Goal: Information Seeking & Learning: Check status

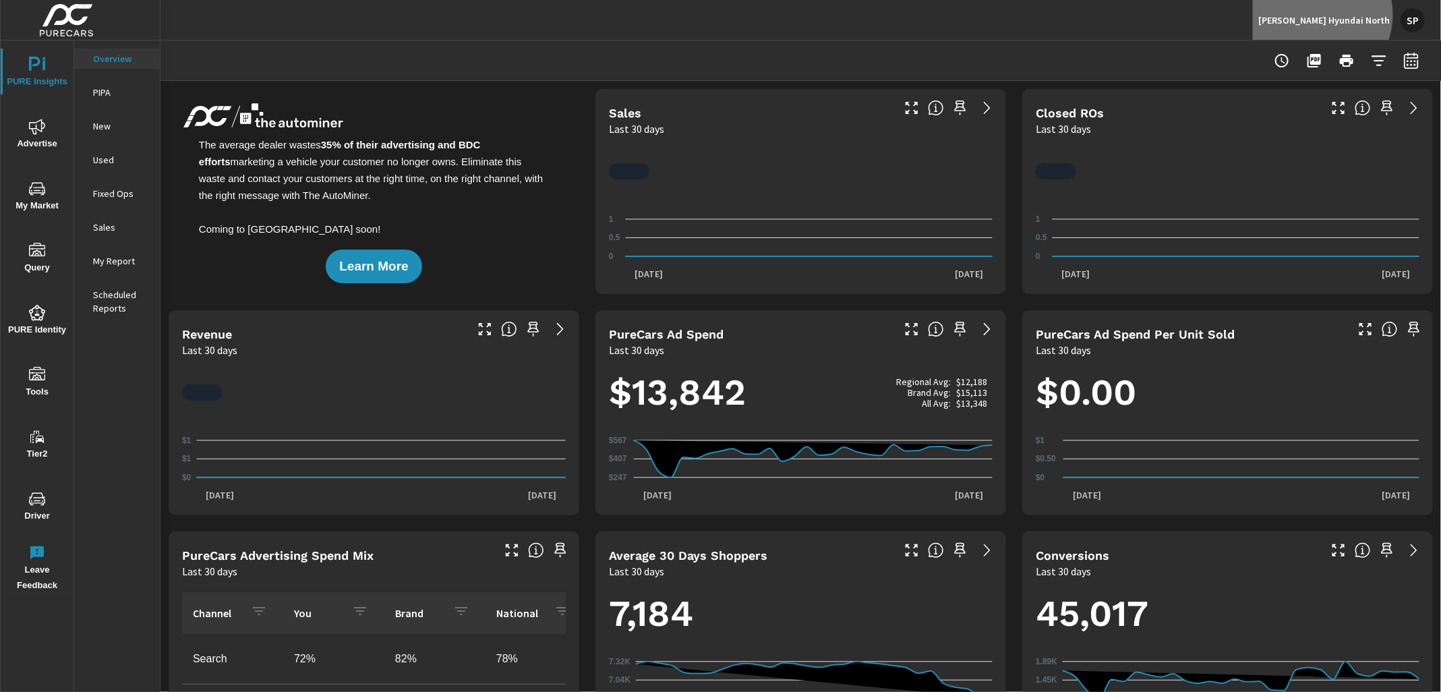
click at [1356, 15] on p "[PERSON_NAME] Hyundai North" at bounding box center [1323, 20] width 131 height 12
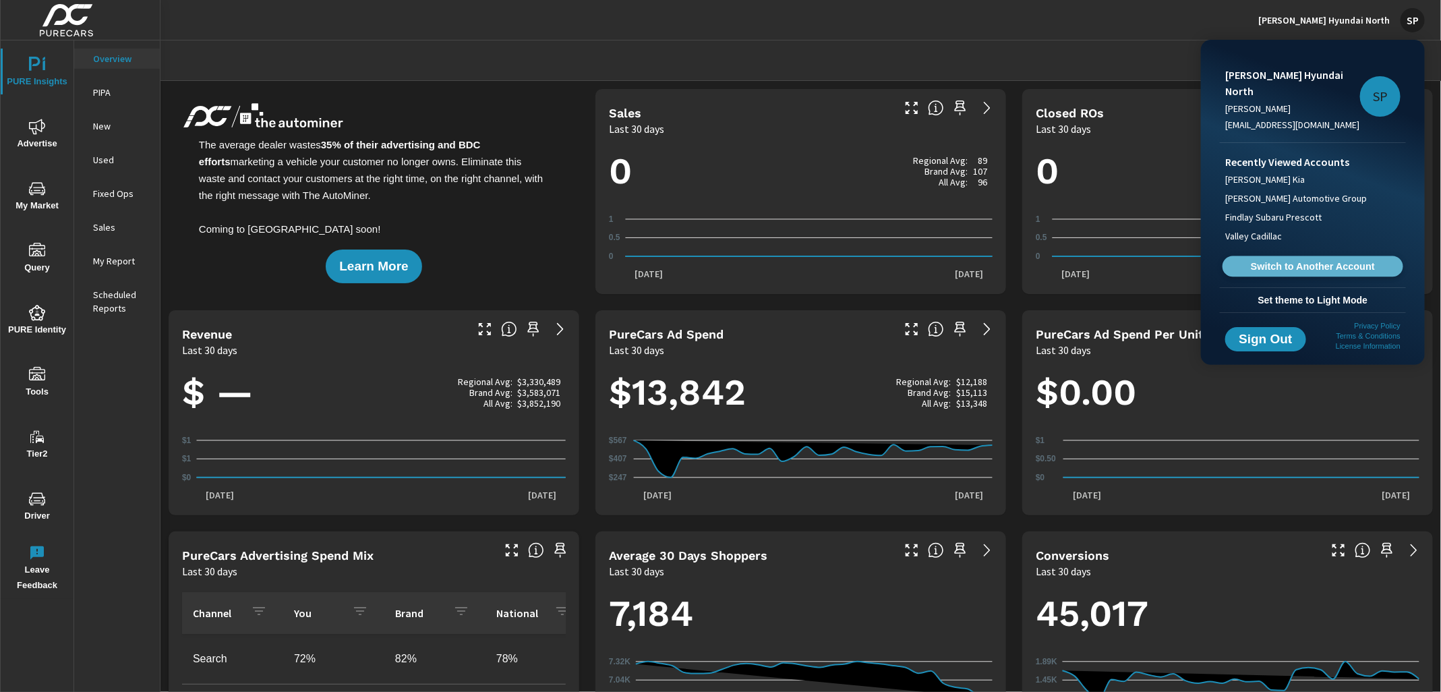
click at [1276, 260] on span "Switch to Another Account" at bounding box center [1312, 266] width 165 height 13
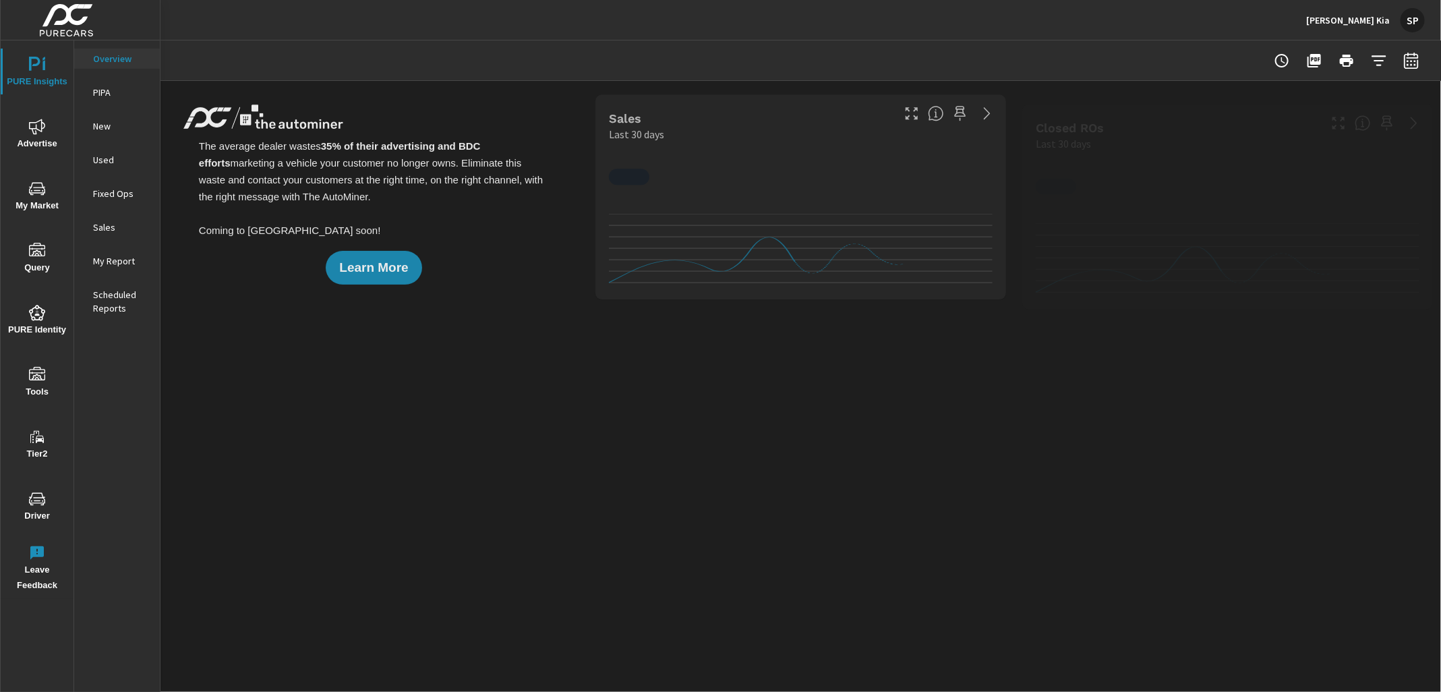
click at [110, 255] on p "My Report" at bounding box center [121, 260] width 56 height 13
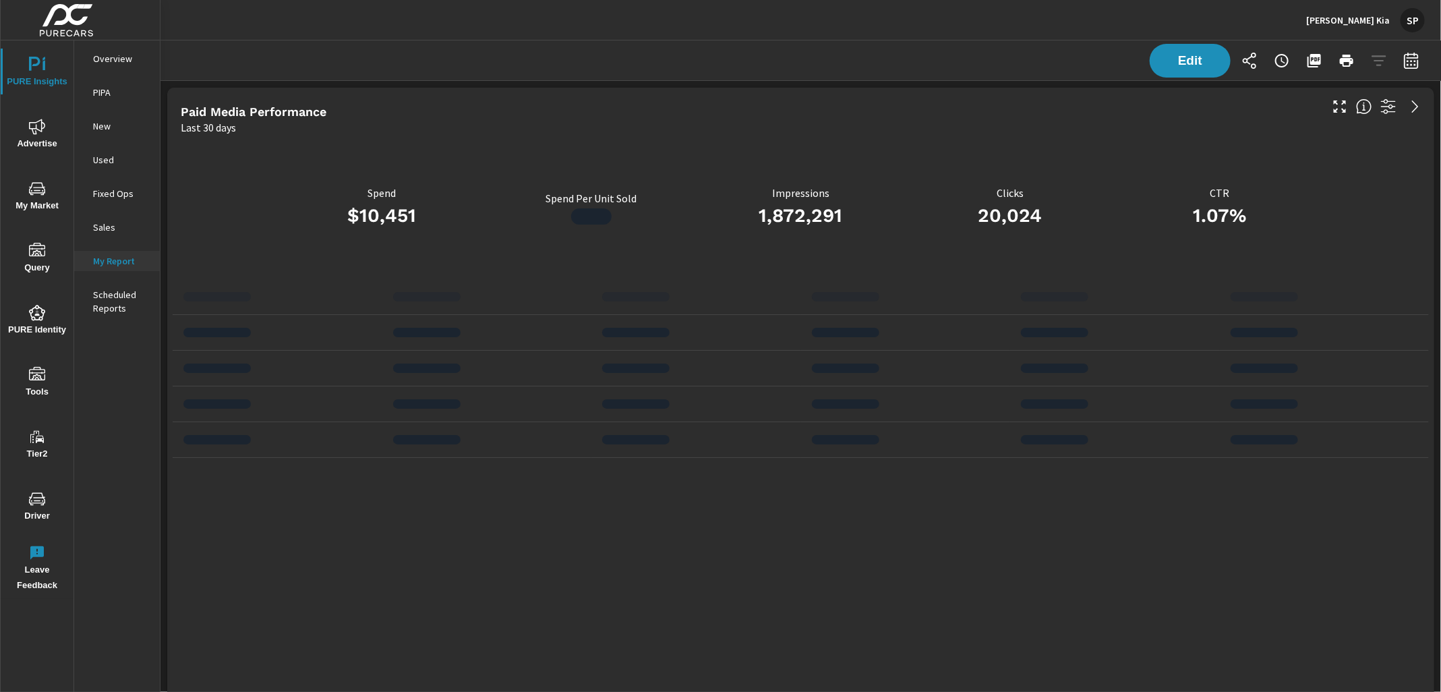
scroll to position [4349, 1281]
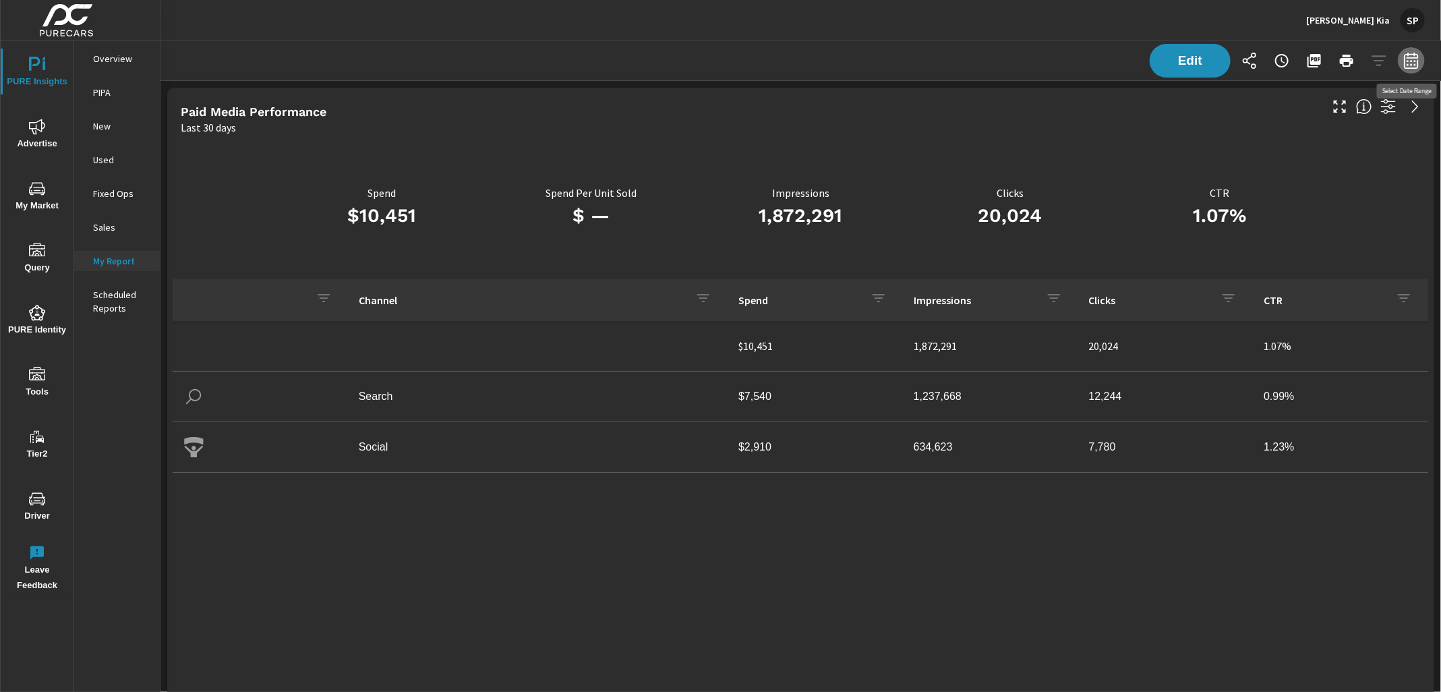
click at [1412, 60] on icon "button" at bounding box center [1411, 61] width 16 height 16
select select "Last 30 days"
click at [1317, 119] on select "Custom [DATE] Last week Last 7 days Last 14 days Last 30 days Last 45 days Last…" at bounding box center [1303, 117] width 135 height 27
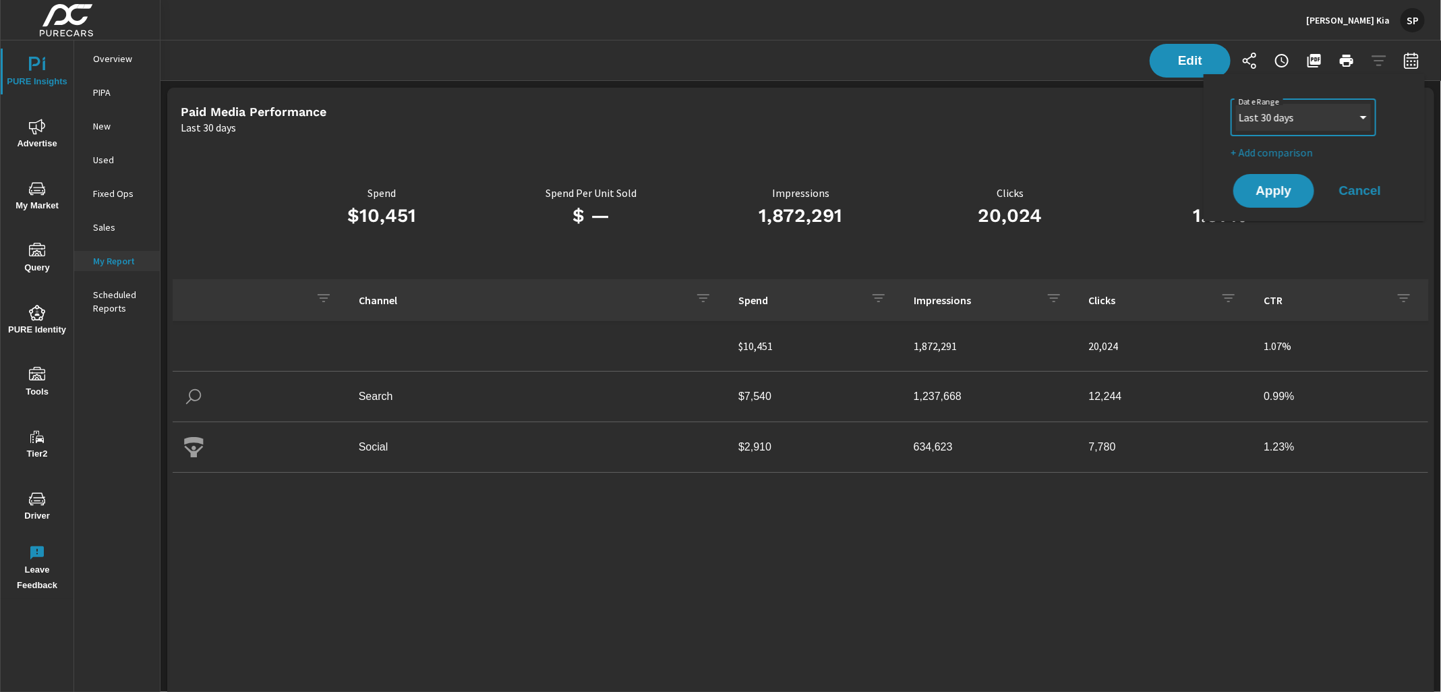
click at [1236, 104] on select "Custom [DATE] Last week Last 7 days Last 14 days Last 30 days Last 45 days Last…" at bounding box center [1303, 117] width 135 height 27
click at [1292, 156] on p "+ Add comparison" at bounding box center [1316, 152] width 173 height 16
select select "Previous period"
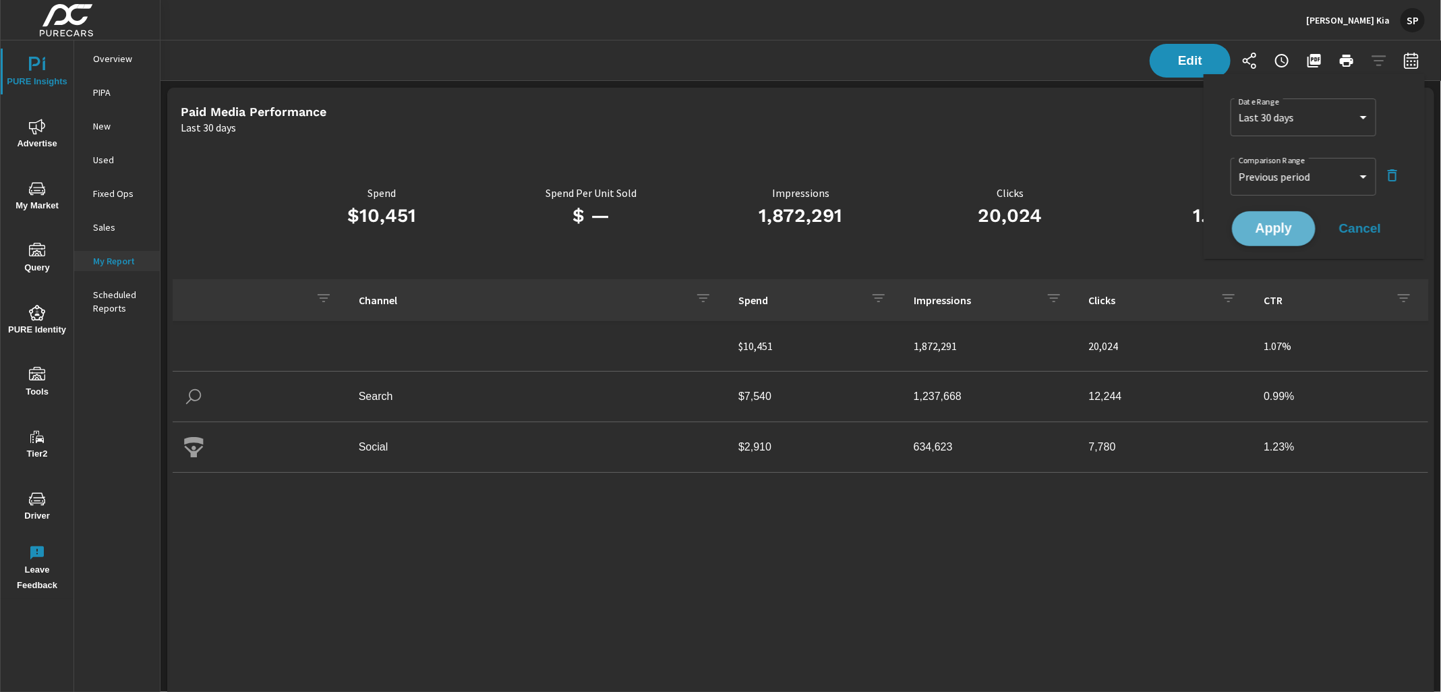
click at [1267, 229] on span "Apply" at bounding box center [1273, 228] width 55 height 13
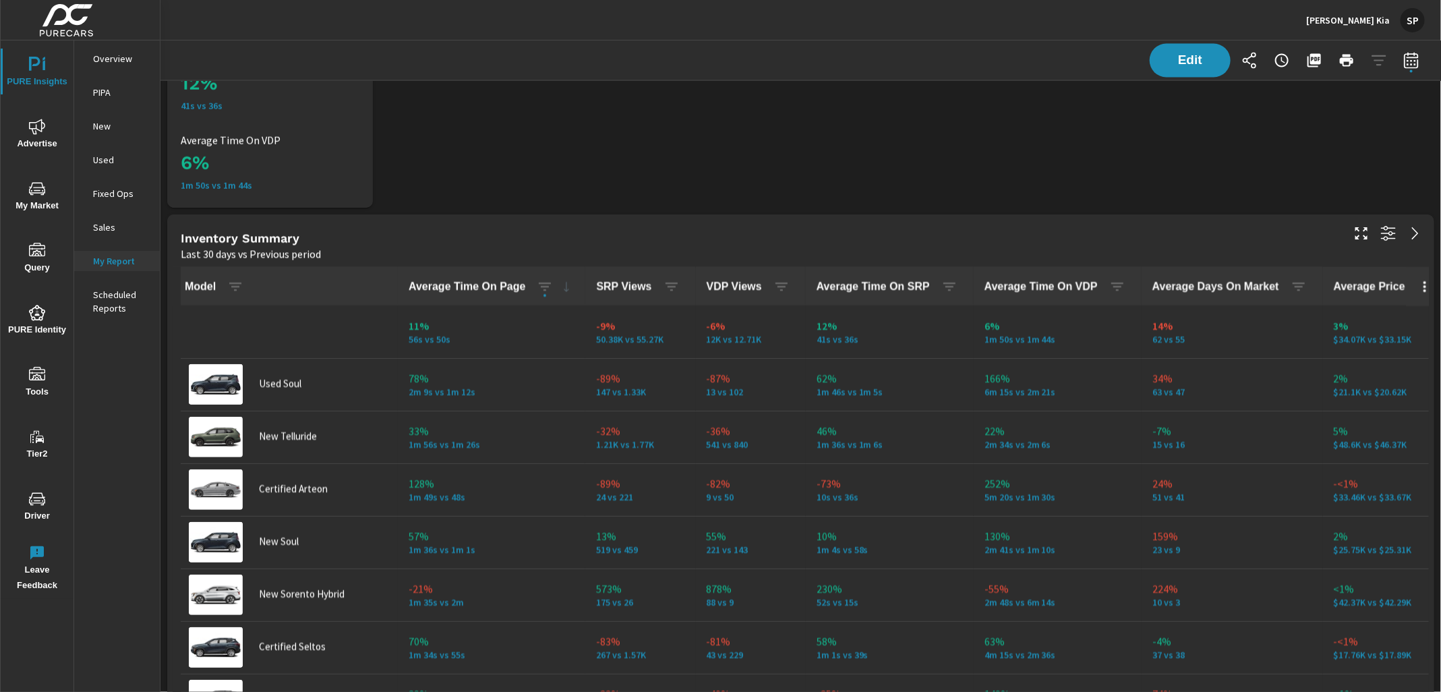
scroll to position [1436, 0]
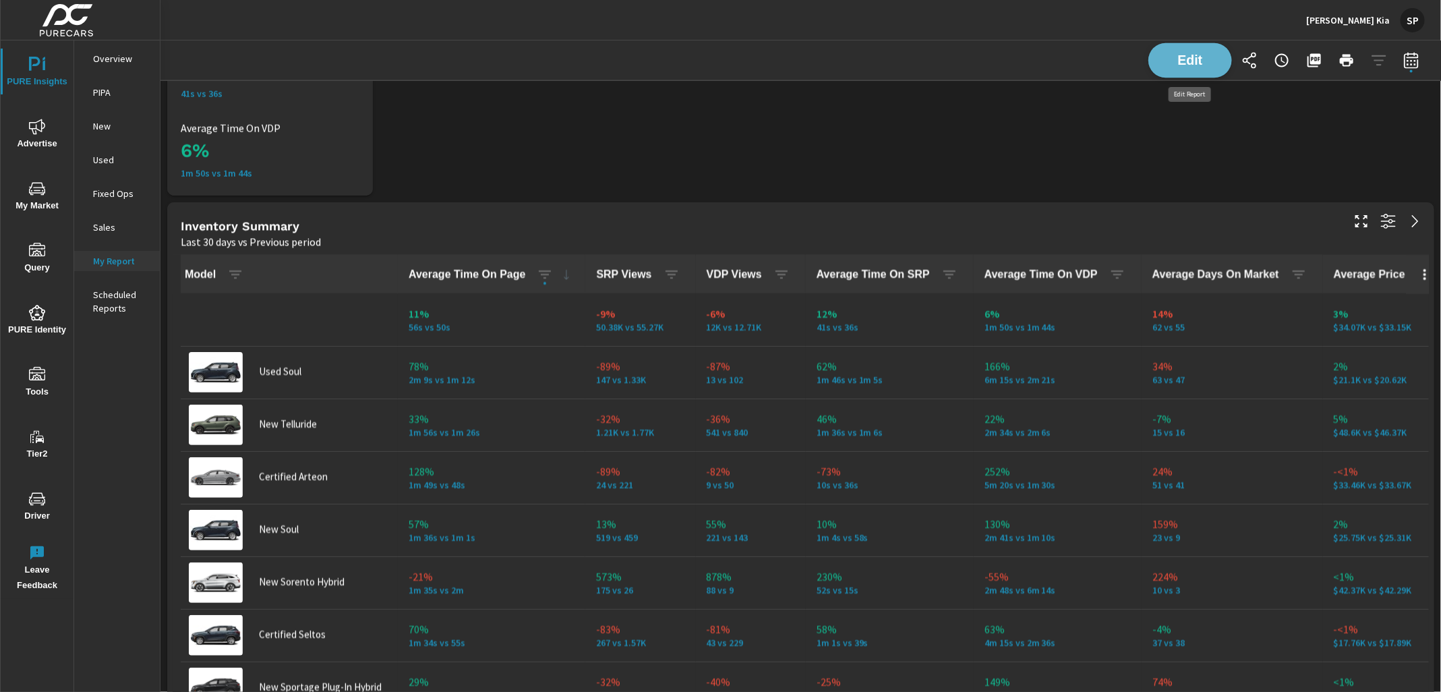
click at [1185, 57] on span "Edit" at bounding box center [1189, 60] width 55 height 13
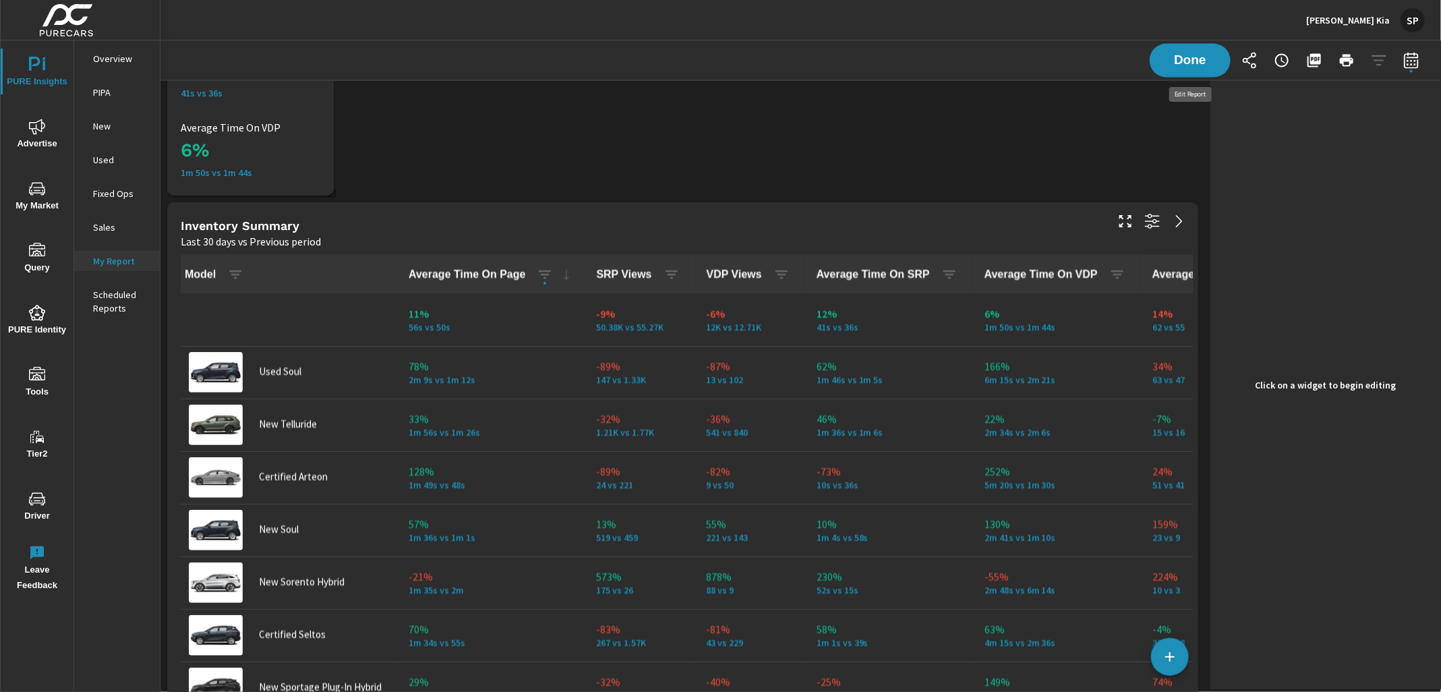
scroll to position [4349, 1046]
click at [775, 274] on icon "button" at bounding box center [781, 275] width 12 height 8
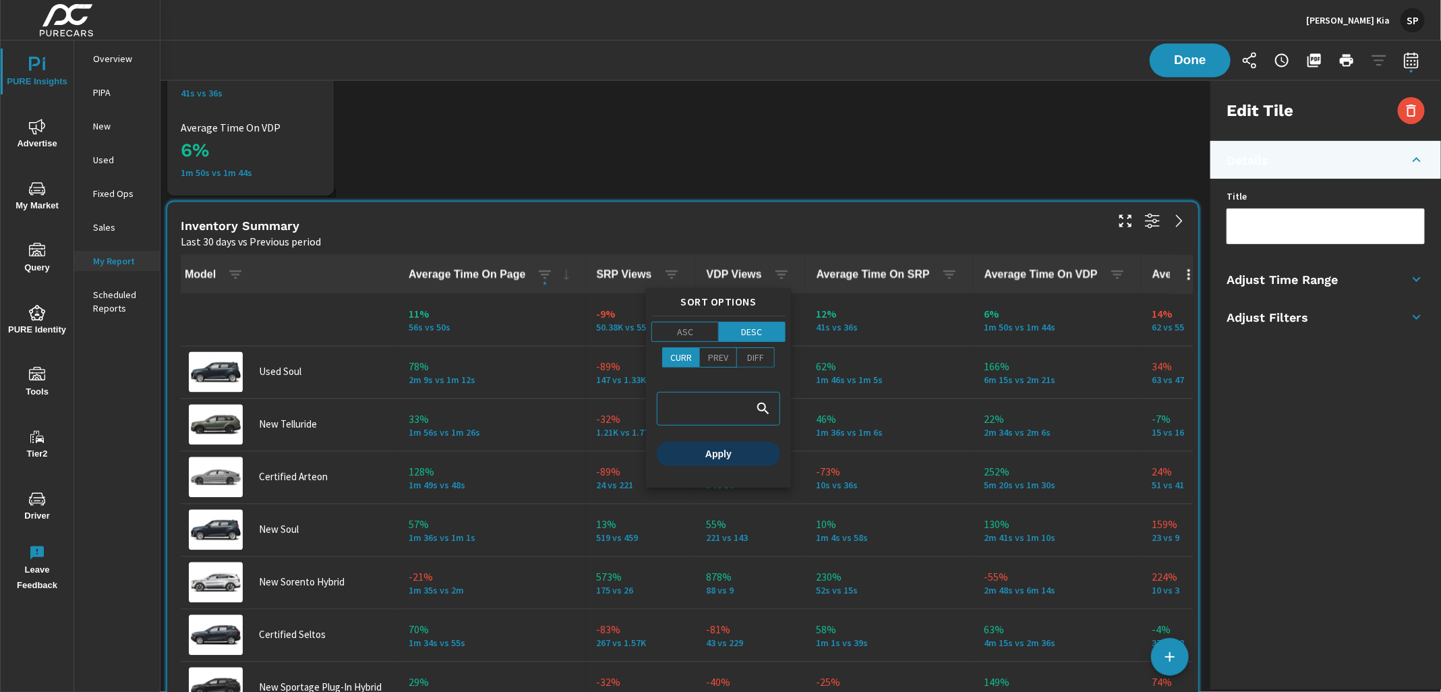
click at [727, 453] on span "Apply" at bounding box center [718, 454] width 113 height 12
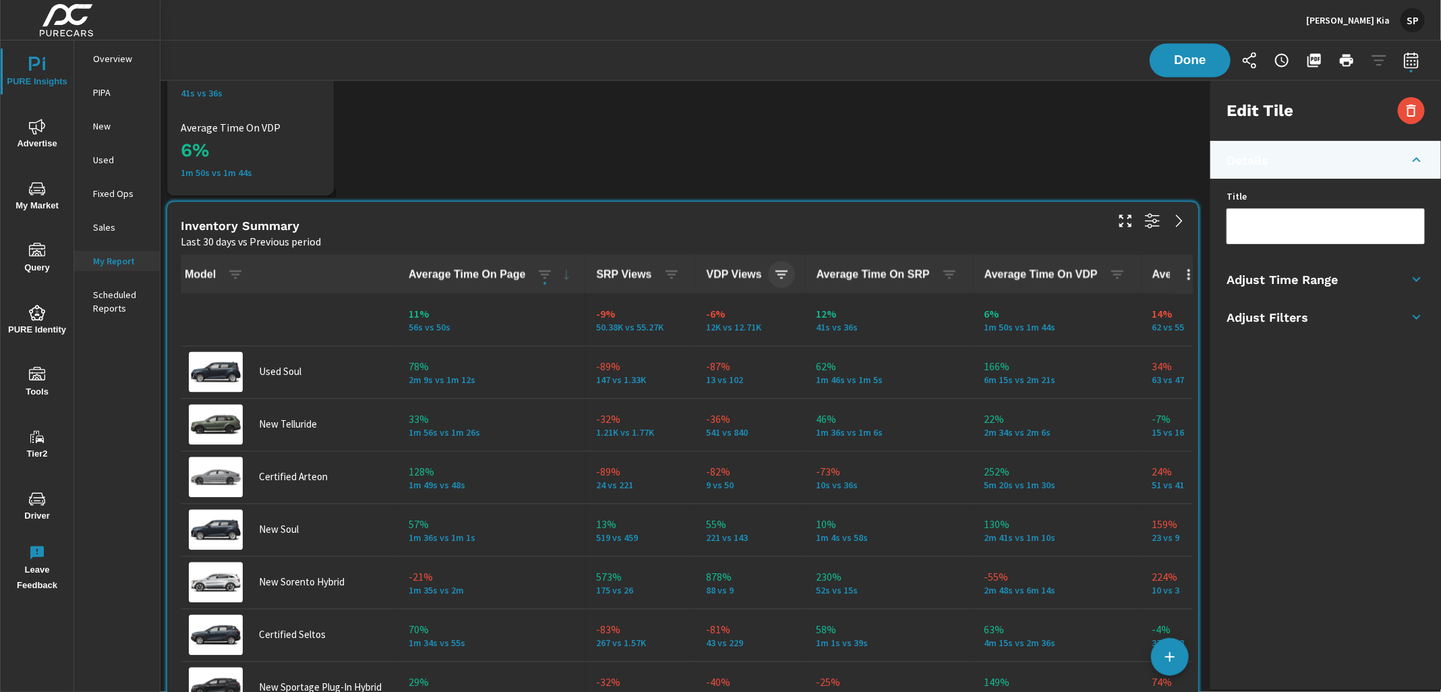
click at [775, 273] on icon "button" at bounding box center [781, 275] width 16 height 16
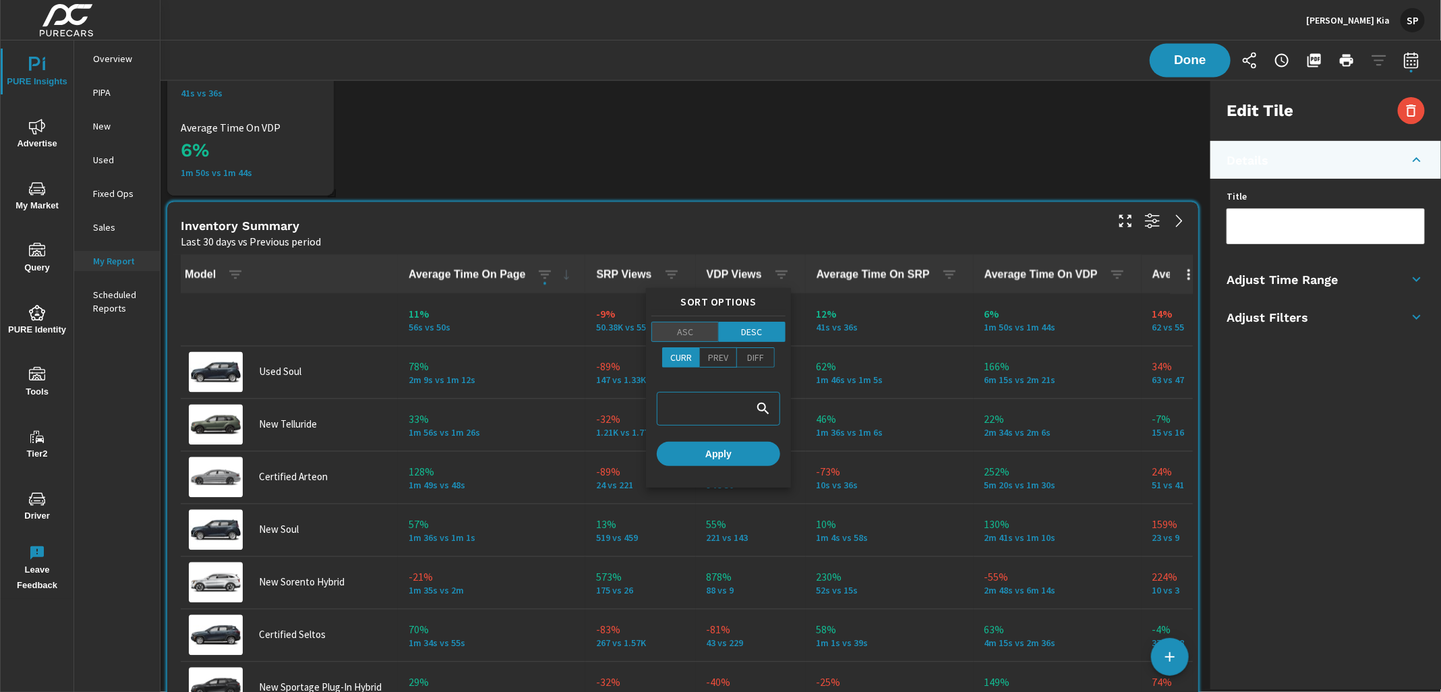
click at [691, 332] on p "ASC" at bounding box center [685, 331] width 16 height 13
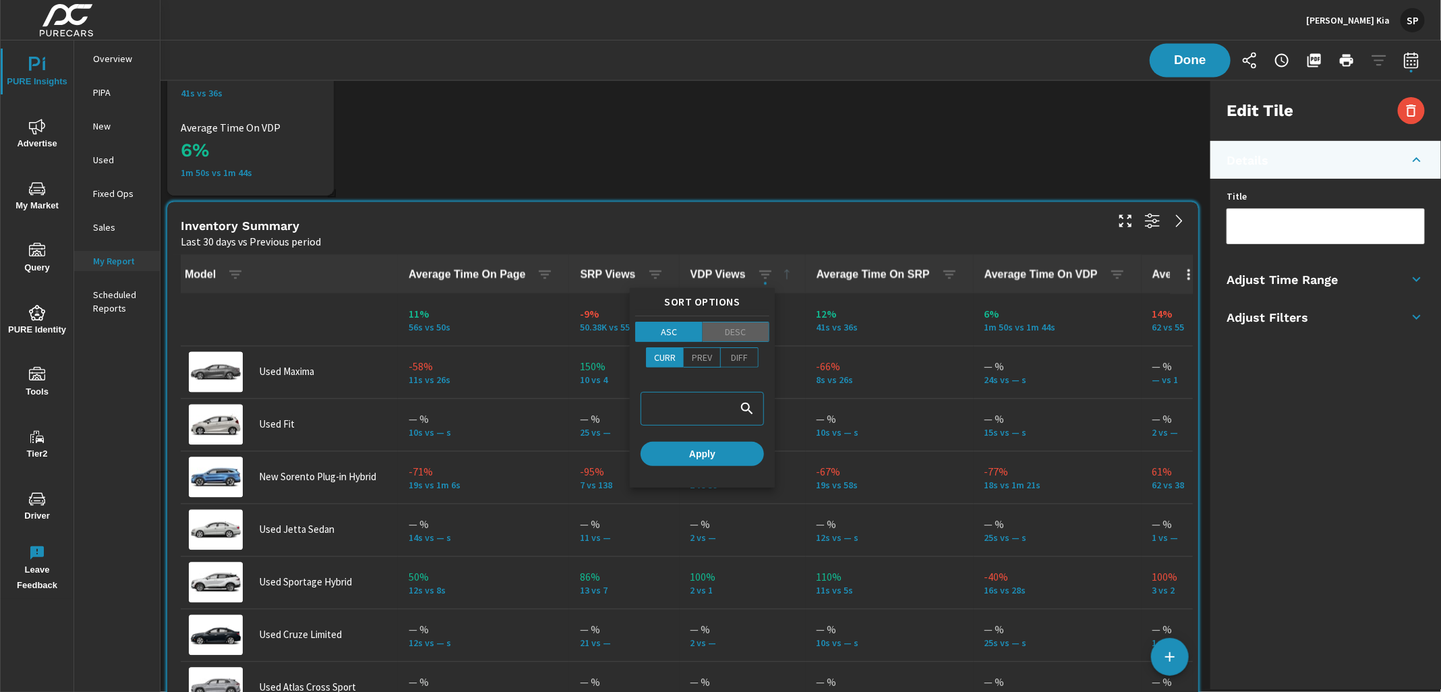
click at [733, 326] on p "DESC" at bounding box center [735, 331] width 21 height 13
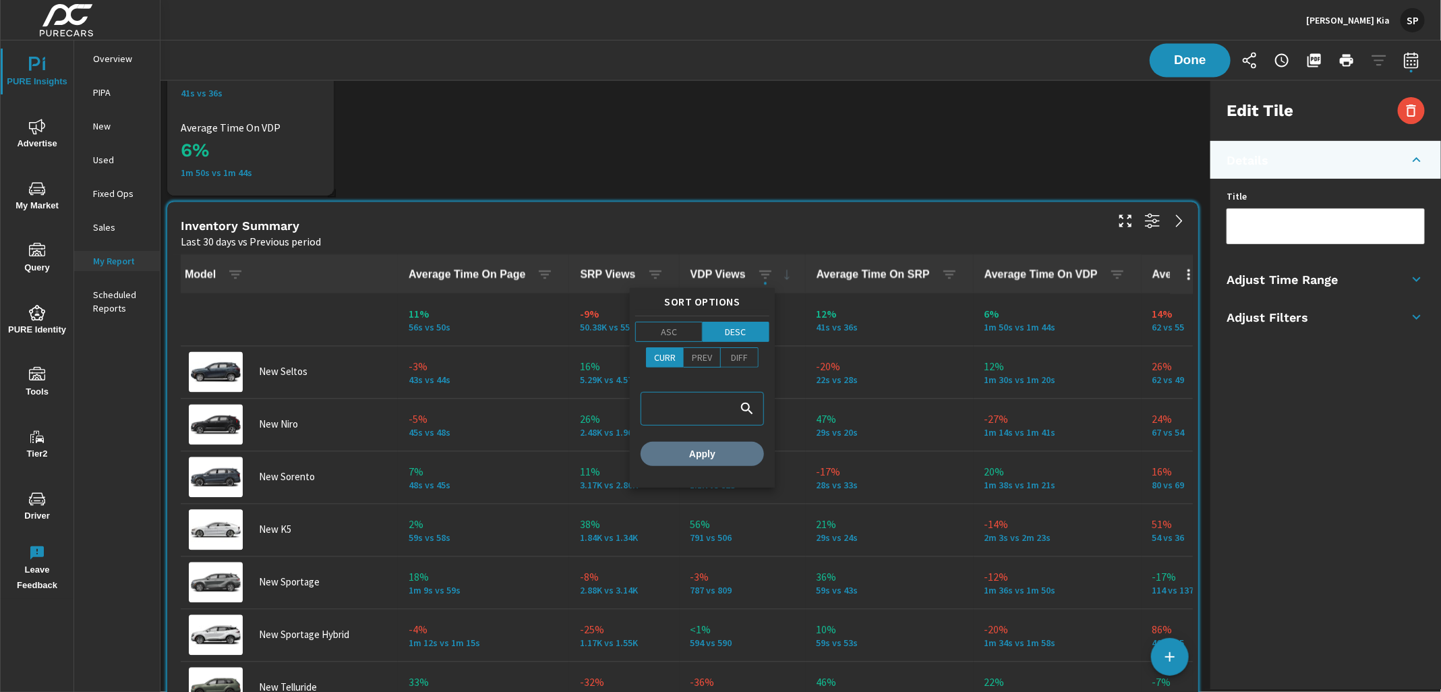
click at [701, 452] on span "Apply" at bounding box center [702, 454] width 113 height 12
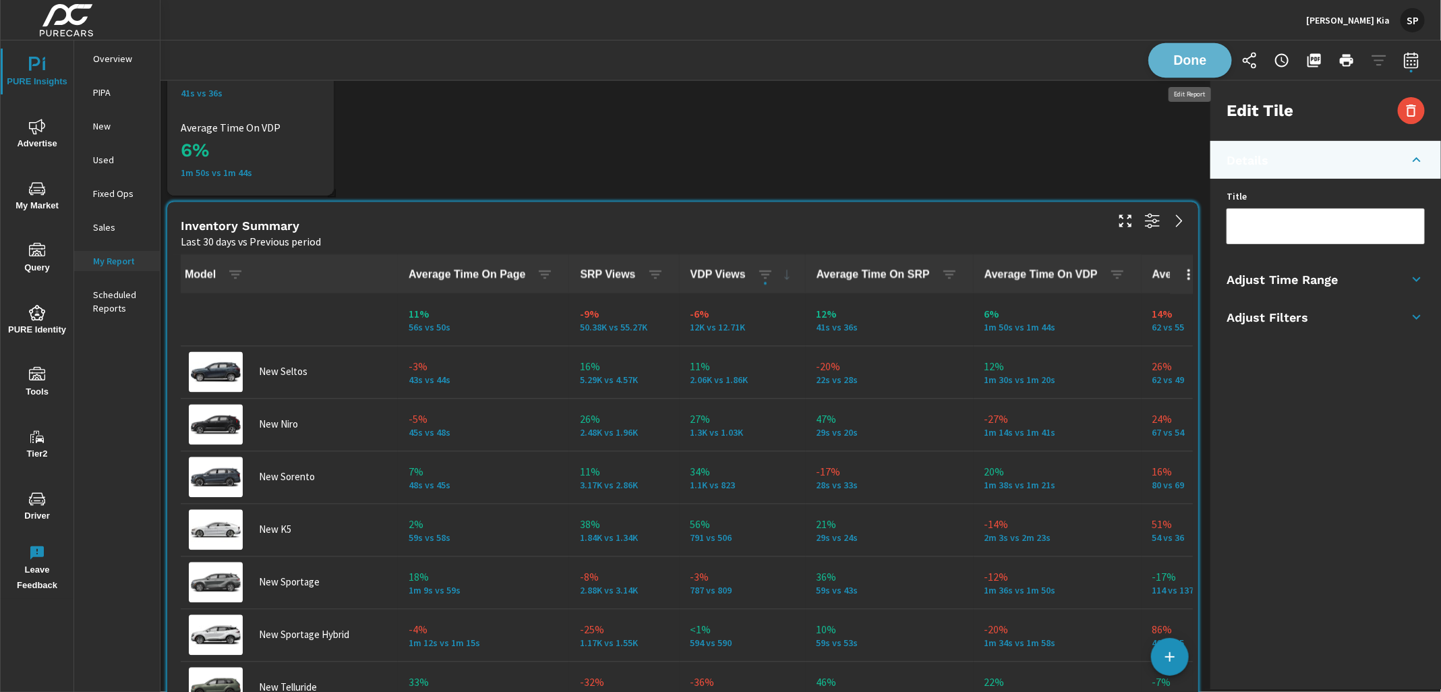
click at [1190, 52] on button "Done" at bounding box center [1190, 60] width 84 height 35
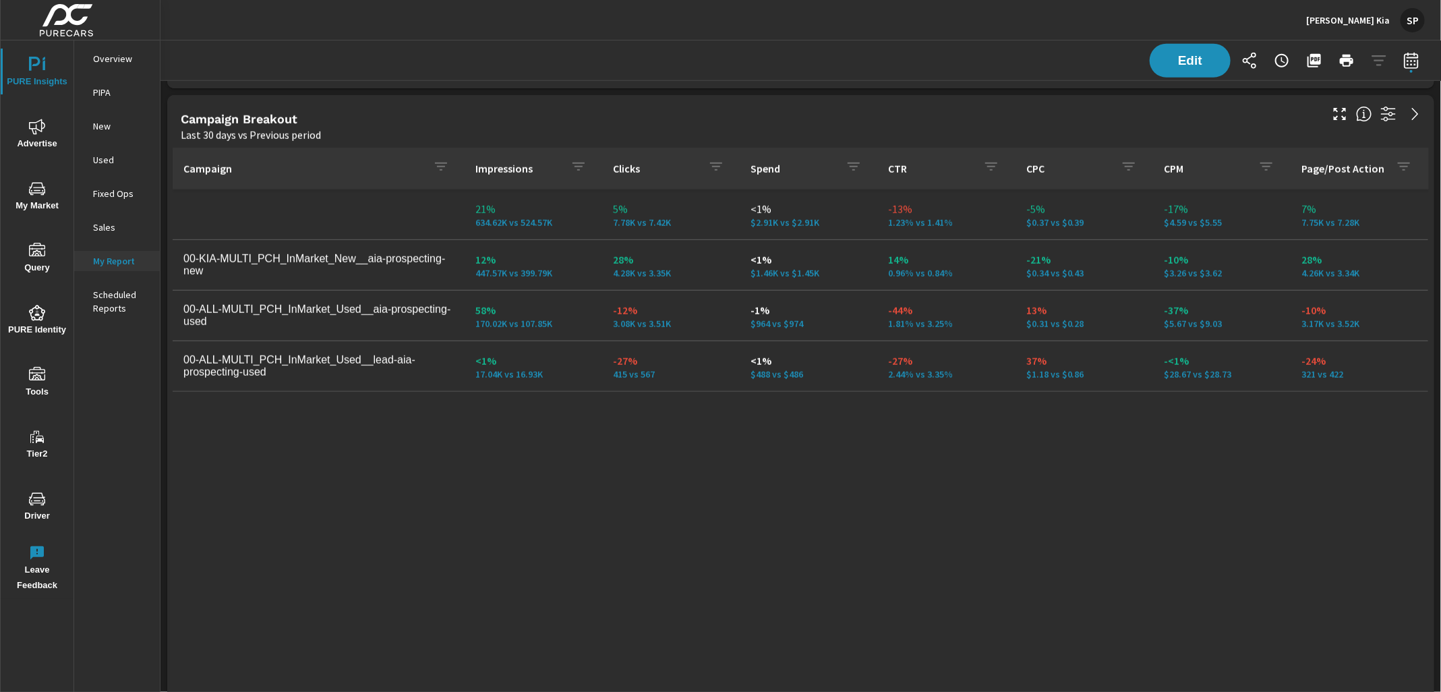
scroll to position [3738, 0]
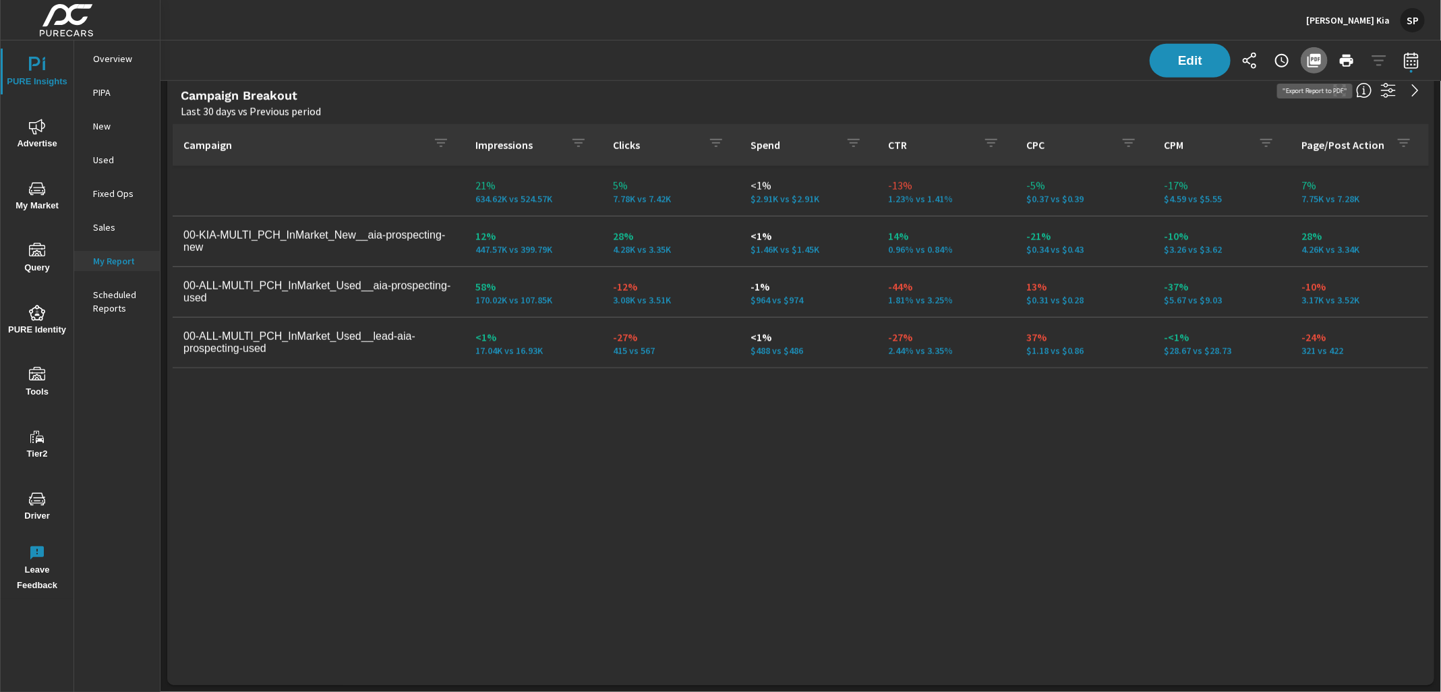
click at [1317, 61] on icon "button" at bounding box center [1313, 60] width 13 height 13
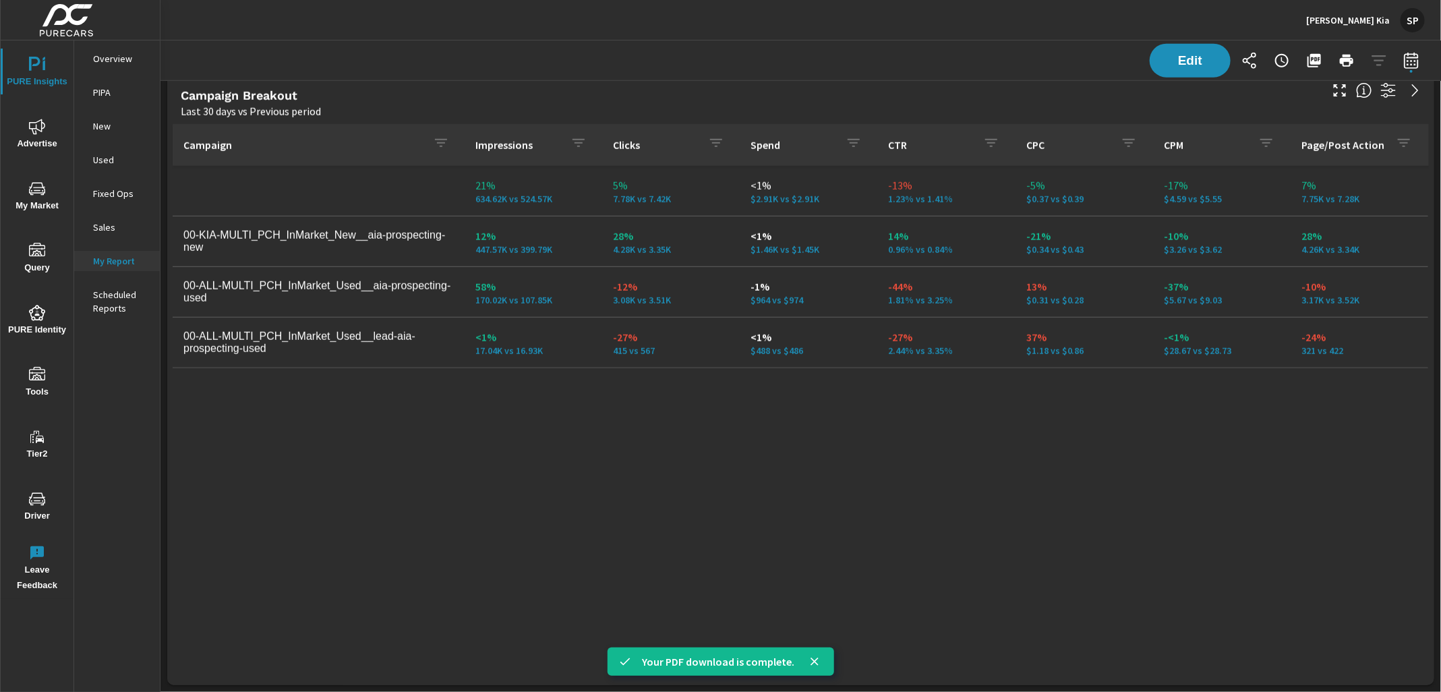
click at [1355, 16] on p "[PERSON_NAME] Kia" at bounding box center [1348, 20] width 84 height 12
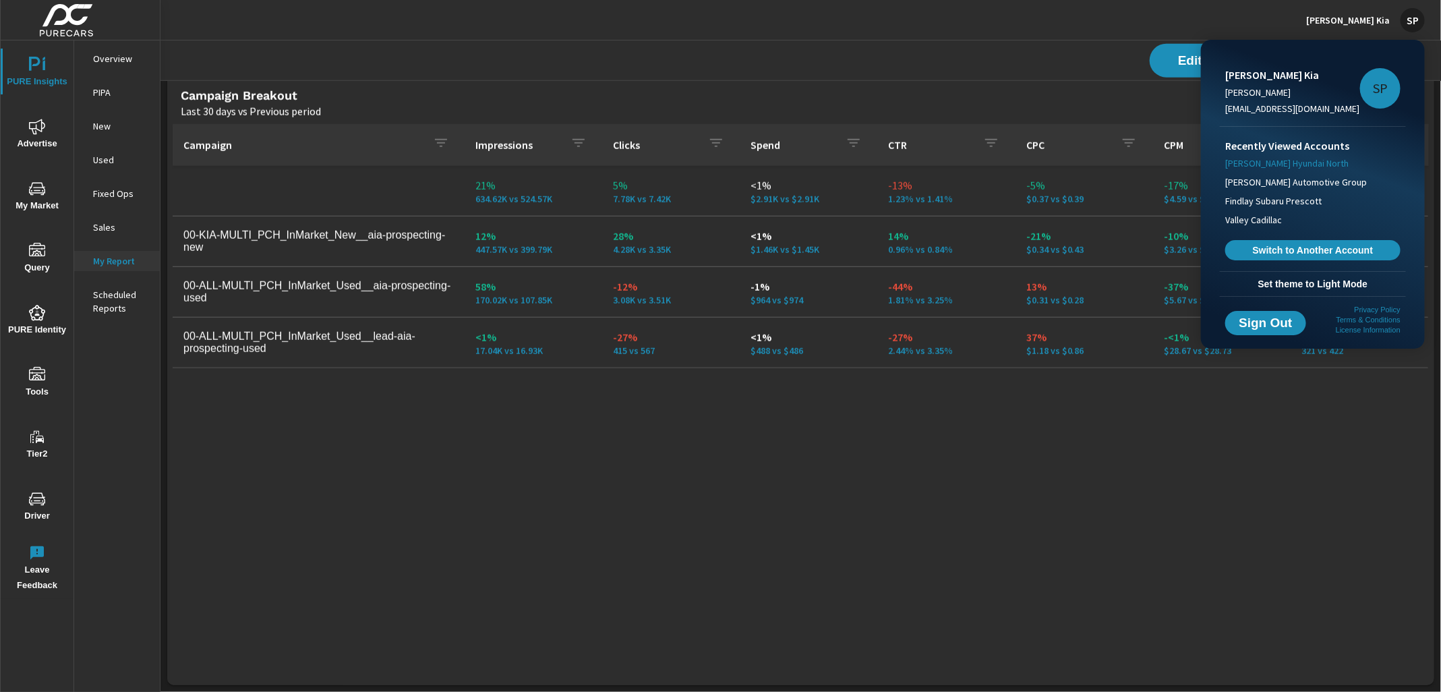
click at [1281, 162] on span "[PERSON_NAME] Hyundai North" at bounding box center [1286, 162] width 123 height 13
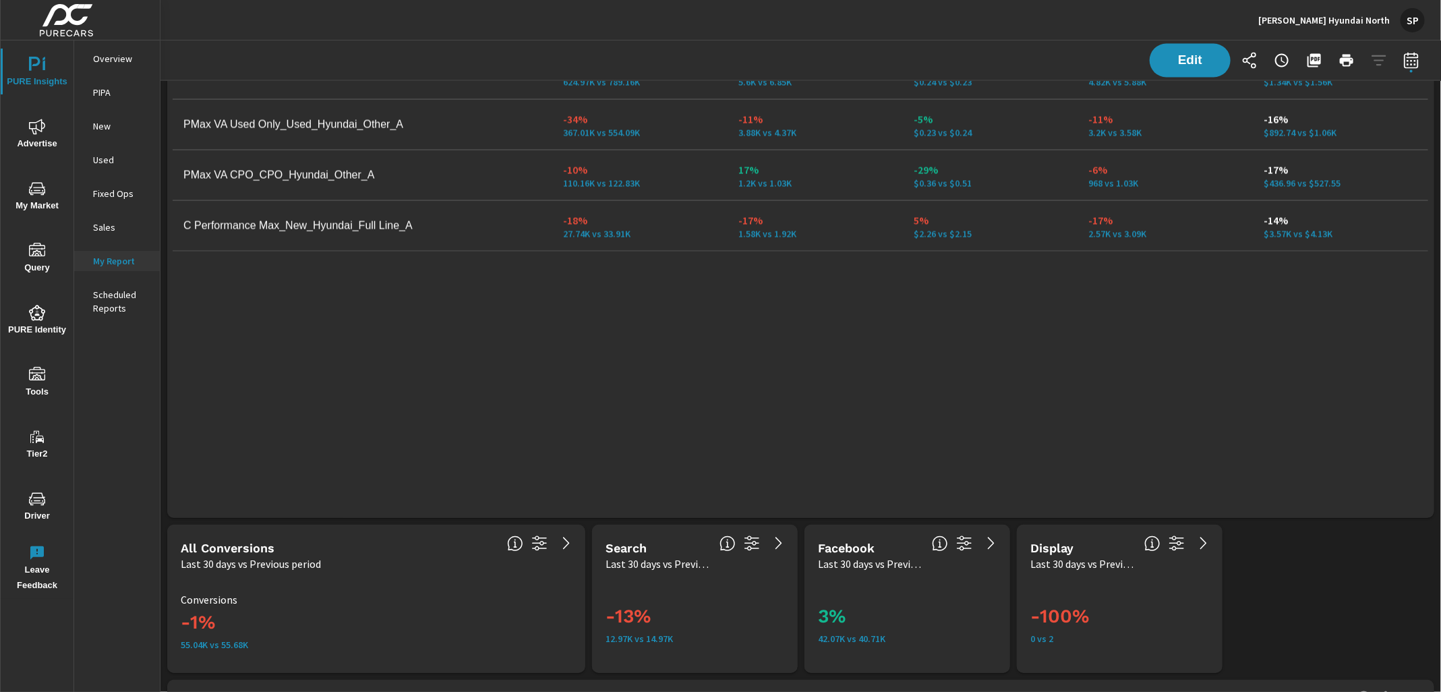
scroll to position [878, 0]
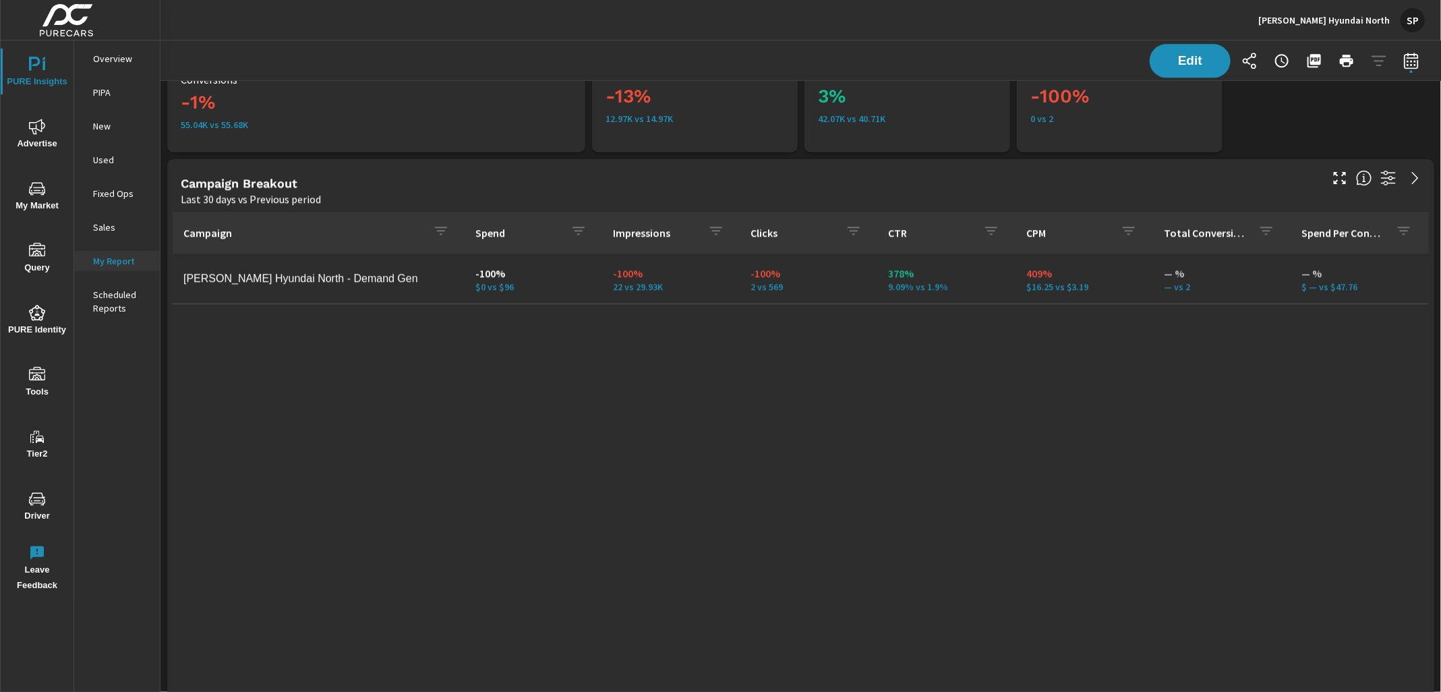
scroll to position [1942, 0]
click at [1207, 55] on span "Edit" at bounding box center [1189, 60] width 55 height 13
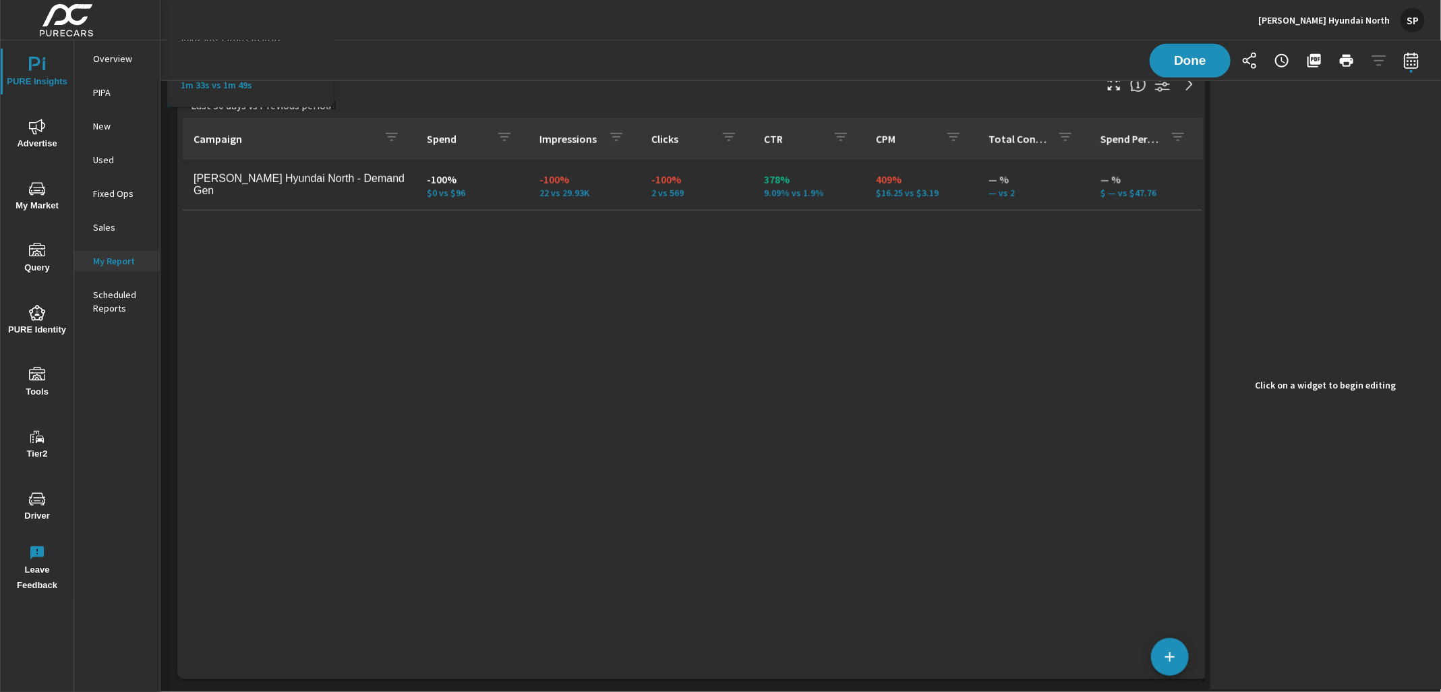
scroll to position [4358, 0]
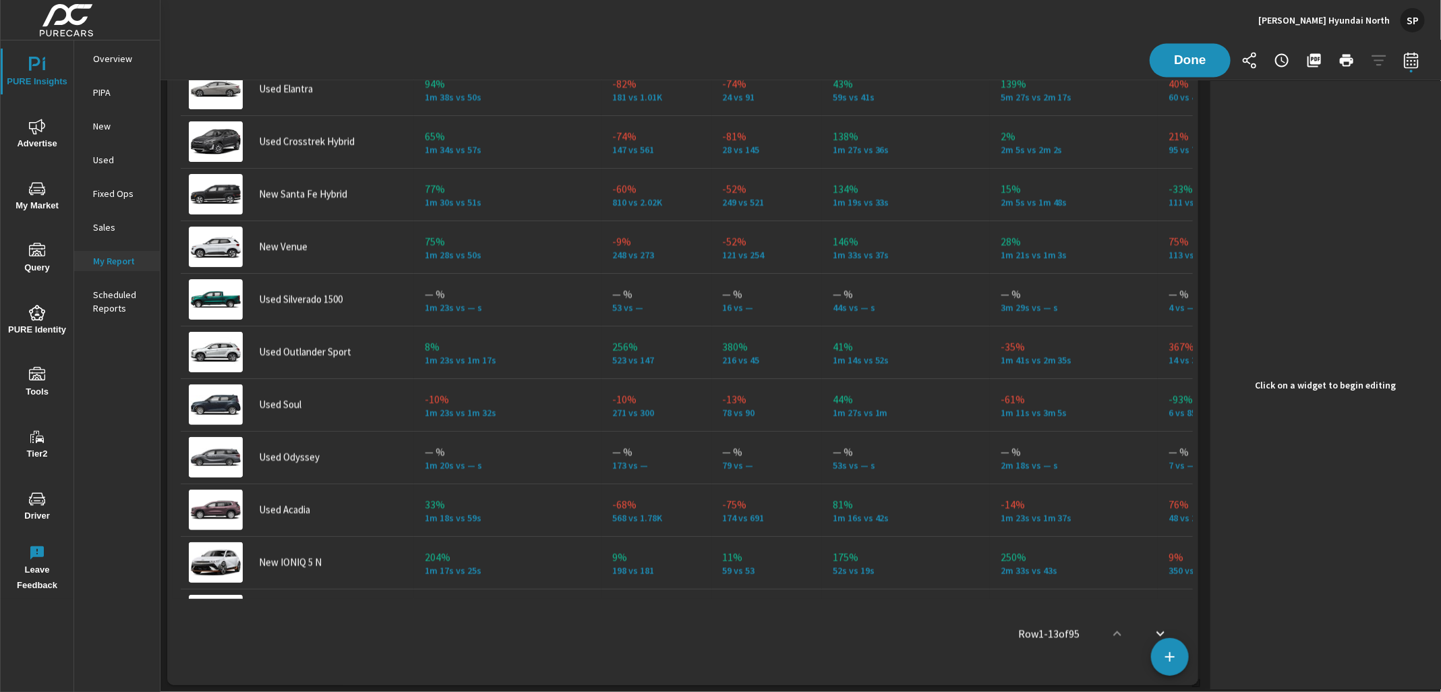
drag, startPoint x: 1042, startPoint y: 182, endPoint x: 1052, endPoint y: 755, distance: 573.1
click at [1052, 691] on html "PURE Insights Advertise My Market Query PURE Identity Tools Tier2 Driver Leave …" at bounding box center [720, 346] width 1441 height 692
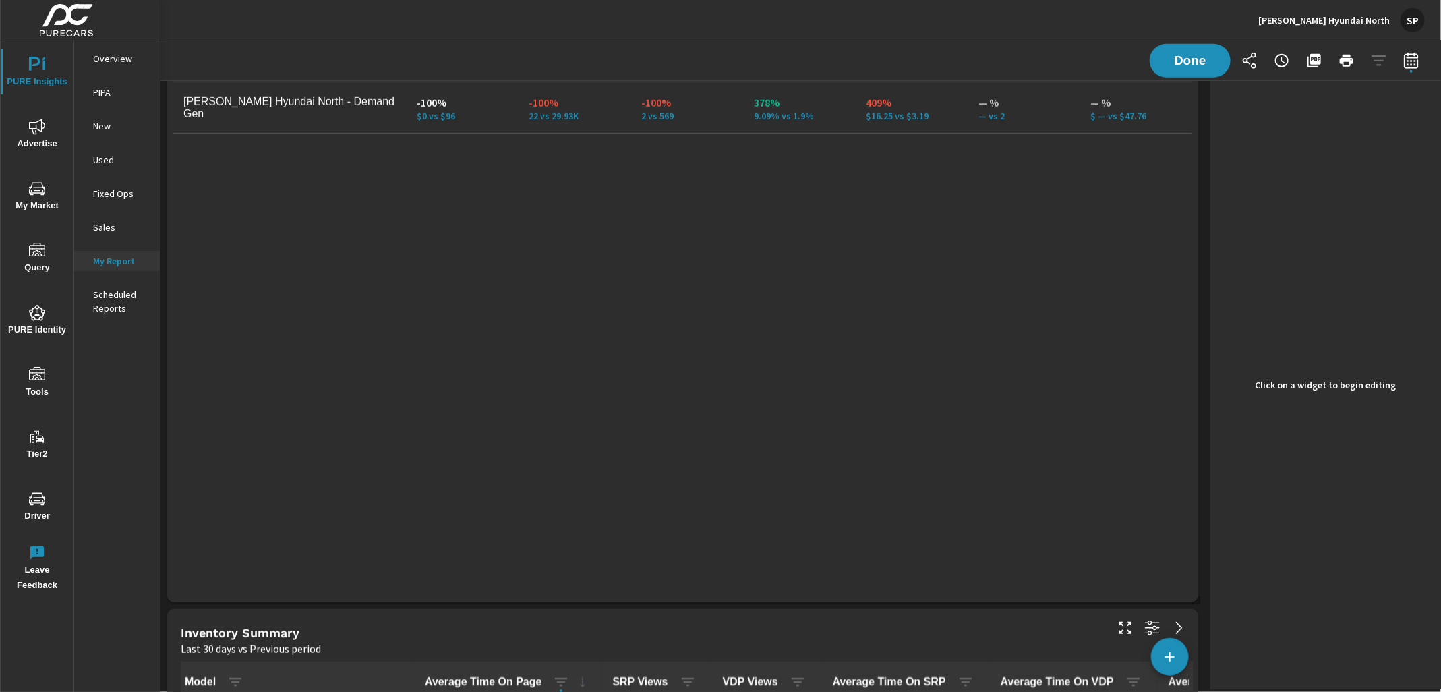
scroll to position [3509, 0]
click at [874, 265] on div "Campaign Spend Impressions Clicks CTR CPM Total Conversions Spend Per Conversio…" at bounding box center [683, 309] width 1020 height 535
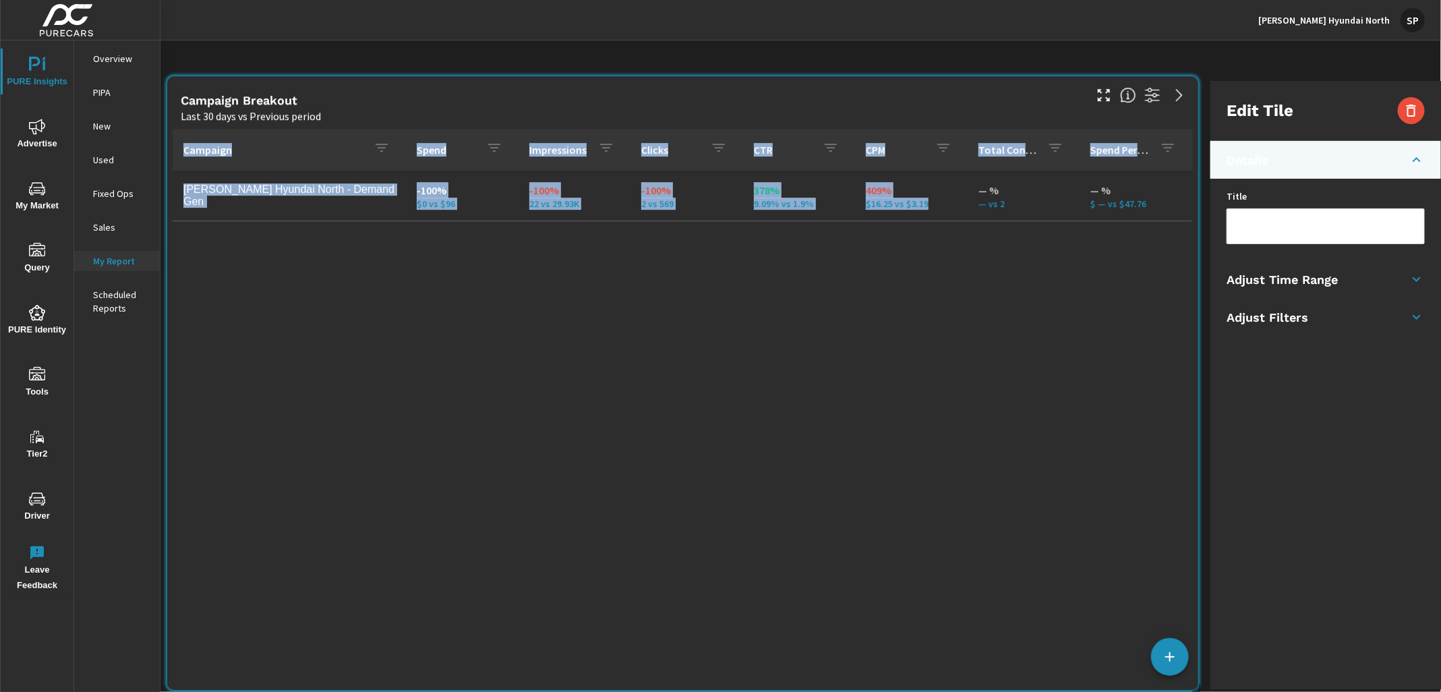
drag, startPoint x: 874, startPoint y: 265, endPoint x: 874, endPoint y: 762, distance: 496.9
click at [874, 691] on html "PURE Insights Advertise My Market Query PURE Identity Tools Tier2 Driver Leave …" at bounding box center [720, 346] width 1441 height 692
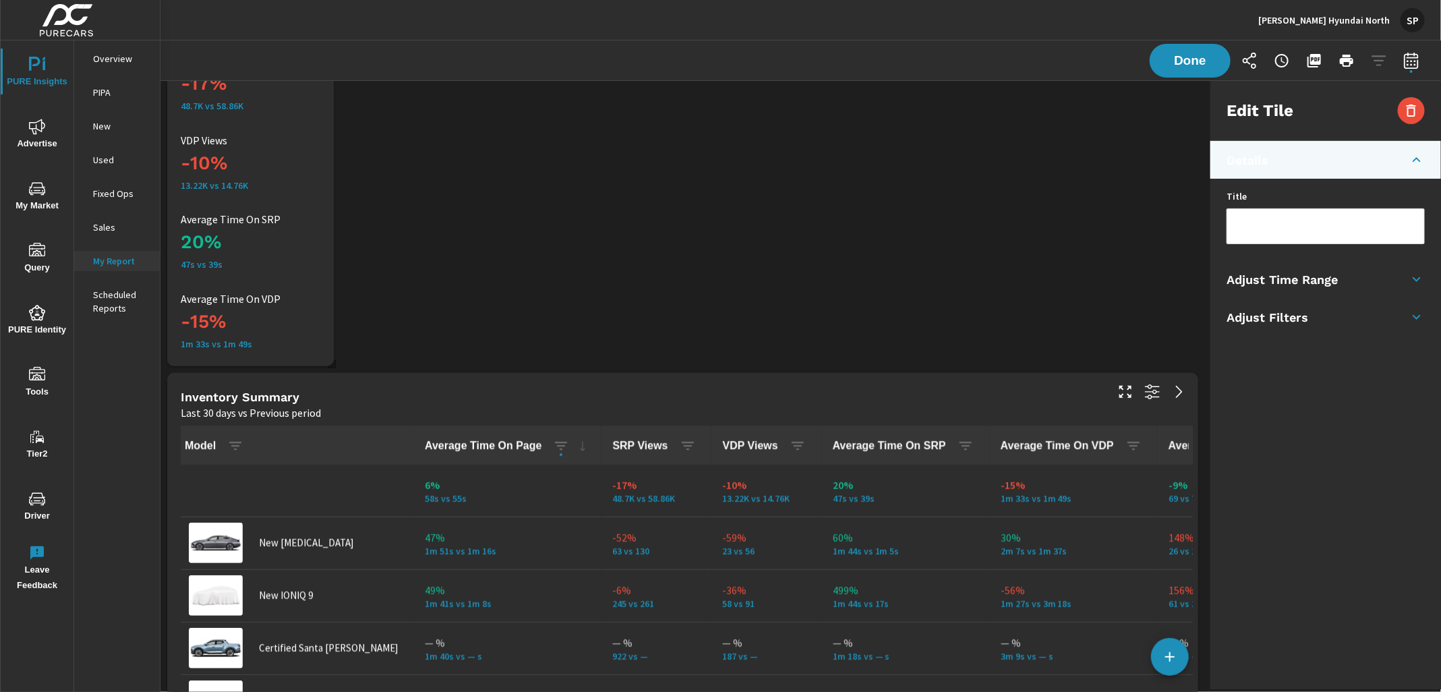
scroll to position [3120, 0]
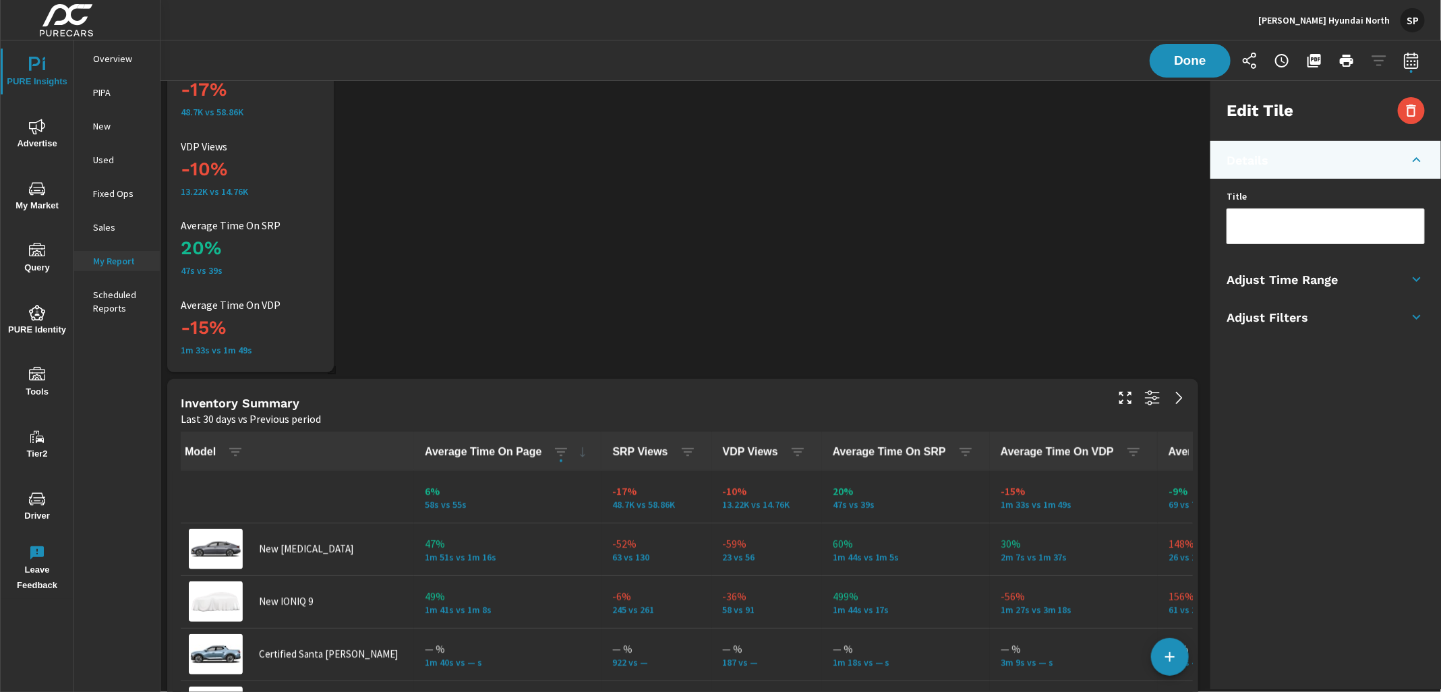
click at [1007, 421] on div "Last 30 days vs Previous period" at bounding box center [642, 419] width 923 height 16
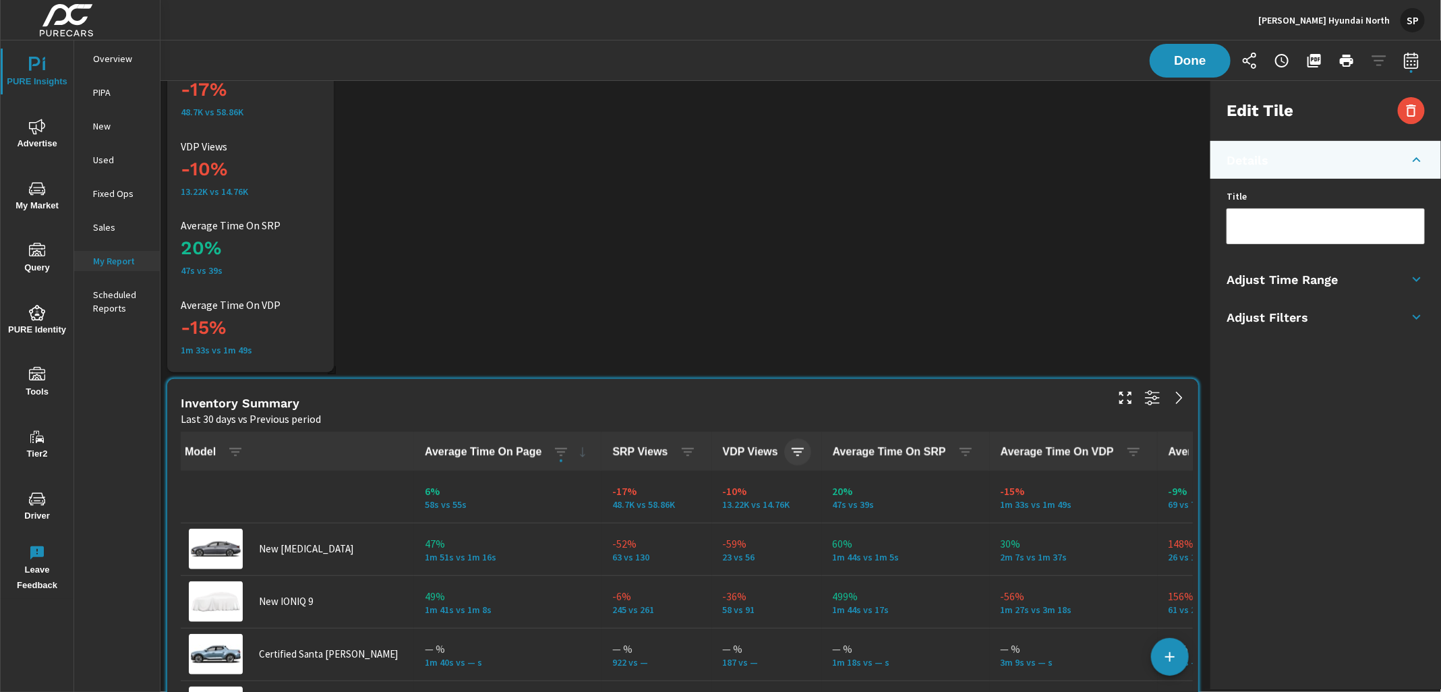
click at [789, 450] on icon "button" at bounding box center [797, 452] width 16 height 16
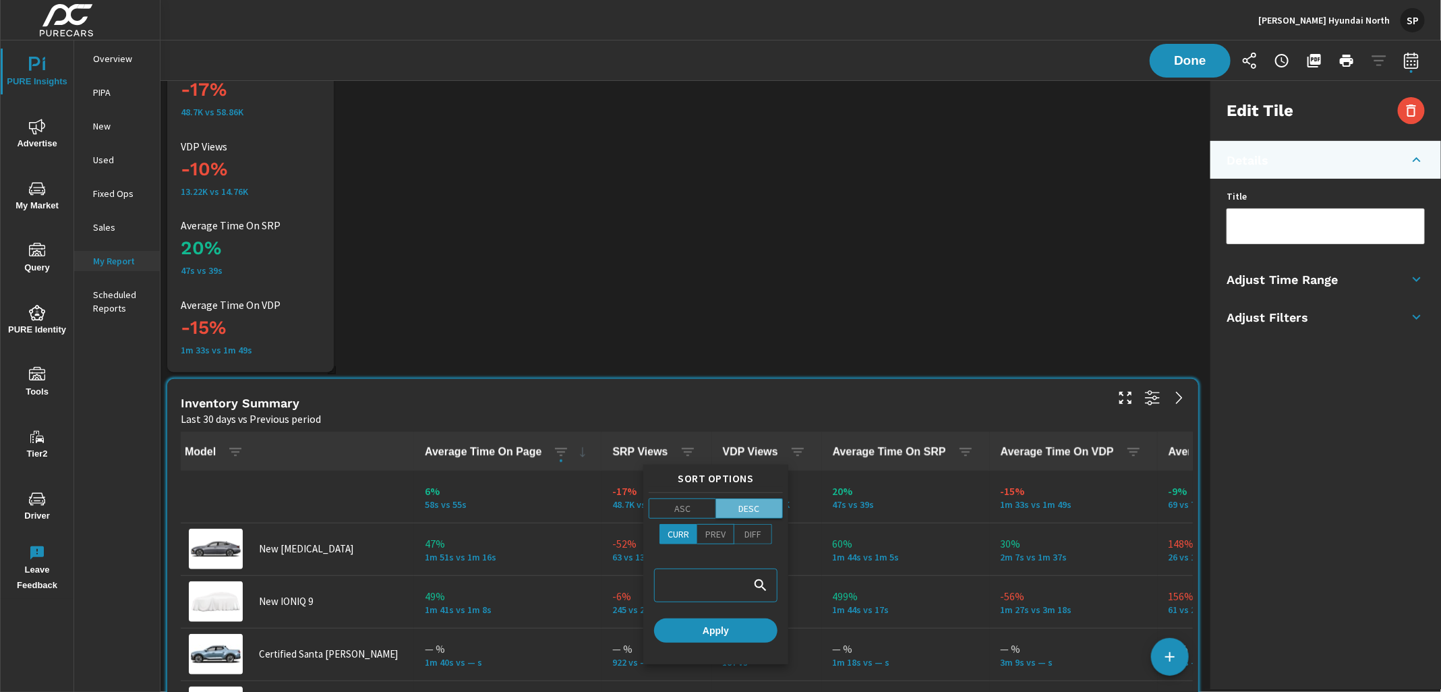
click at [755, 502] on p "DESC" at bounding box center [748, 508] width 21 height 13
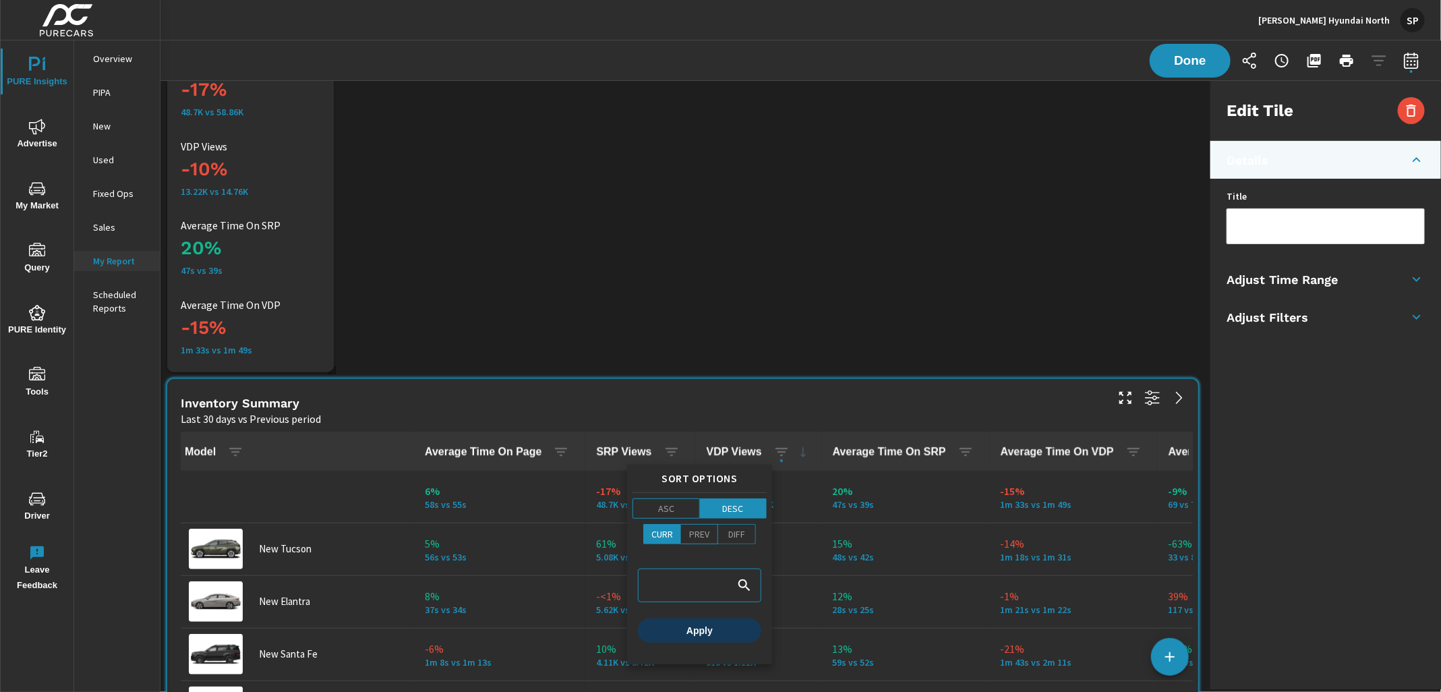
click at [709, 632] on span "Apply" at bounding box center [699, 630] width 113 height 12
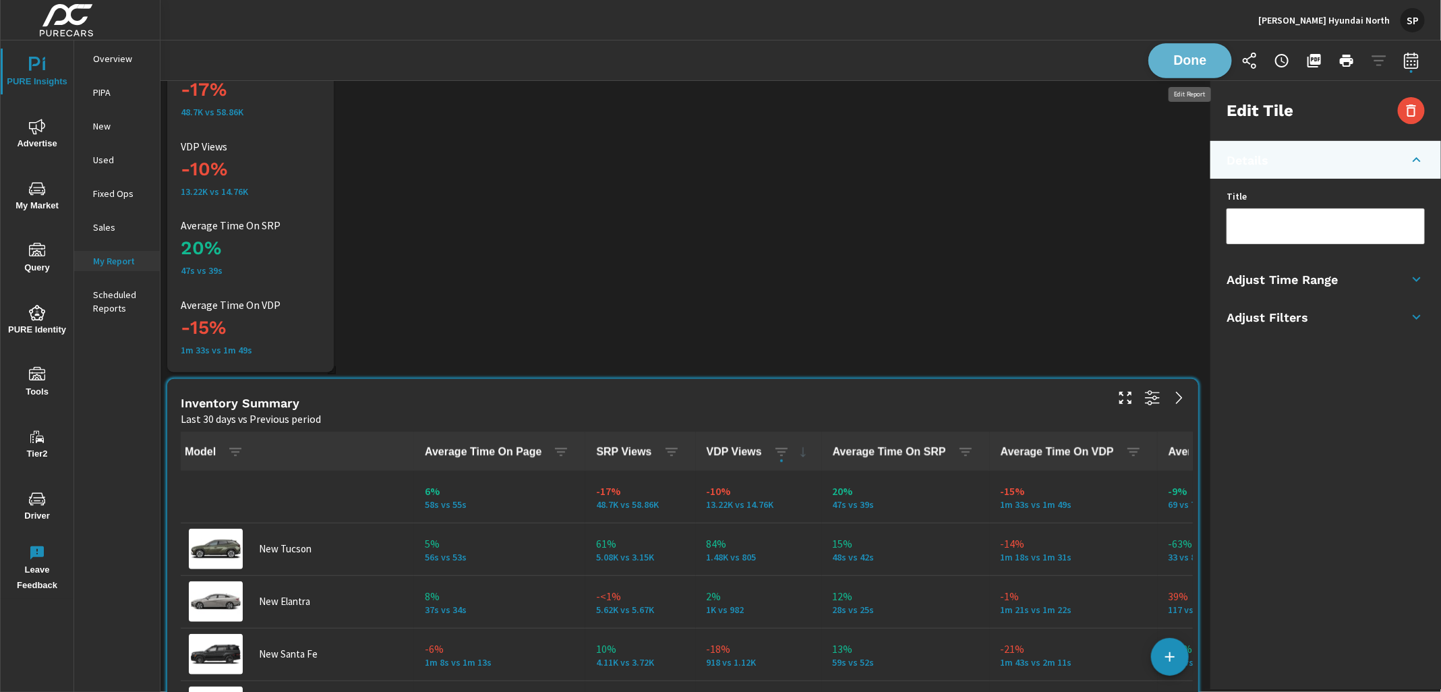
click at [1194, 59] on span "Done" at bounding box center [1189, 60] width 55 height 13
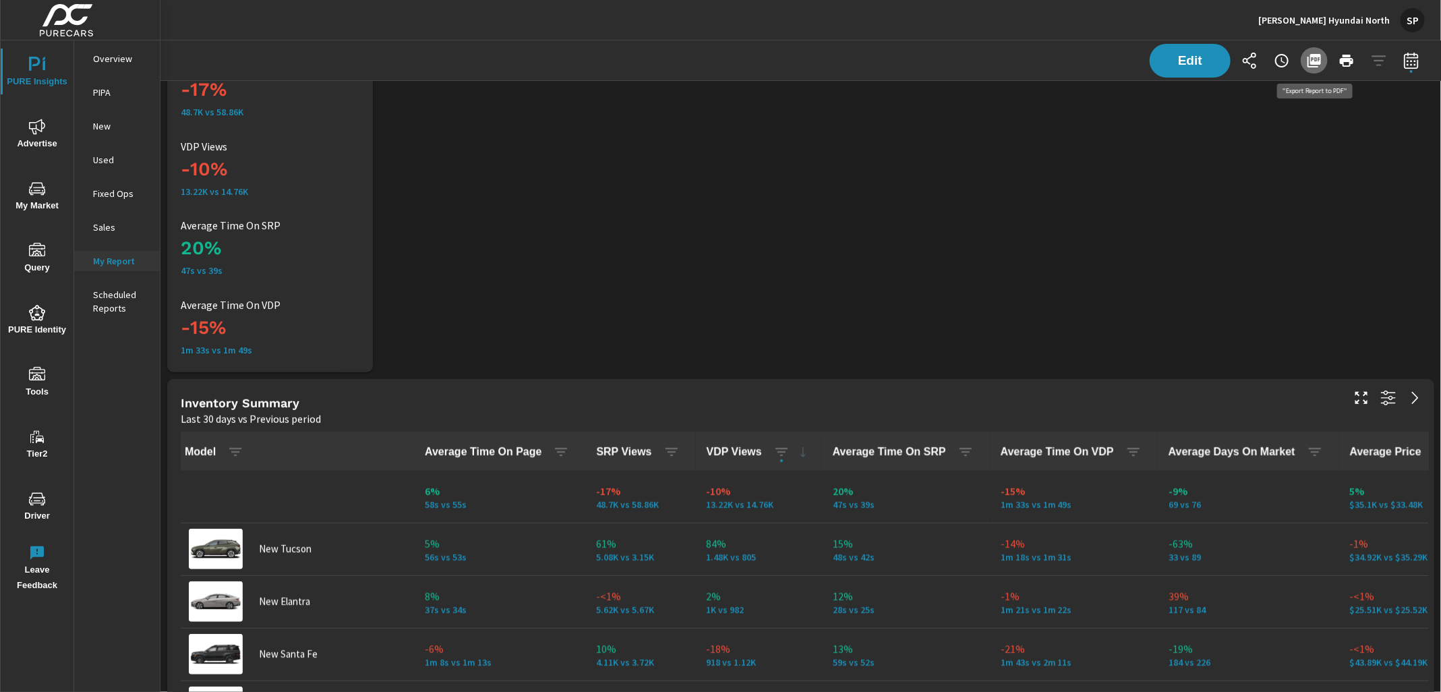
click at [1317, 56] on icon "button" at bounding box center [1313, 60] width 13 height 13
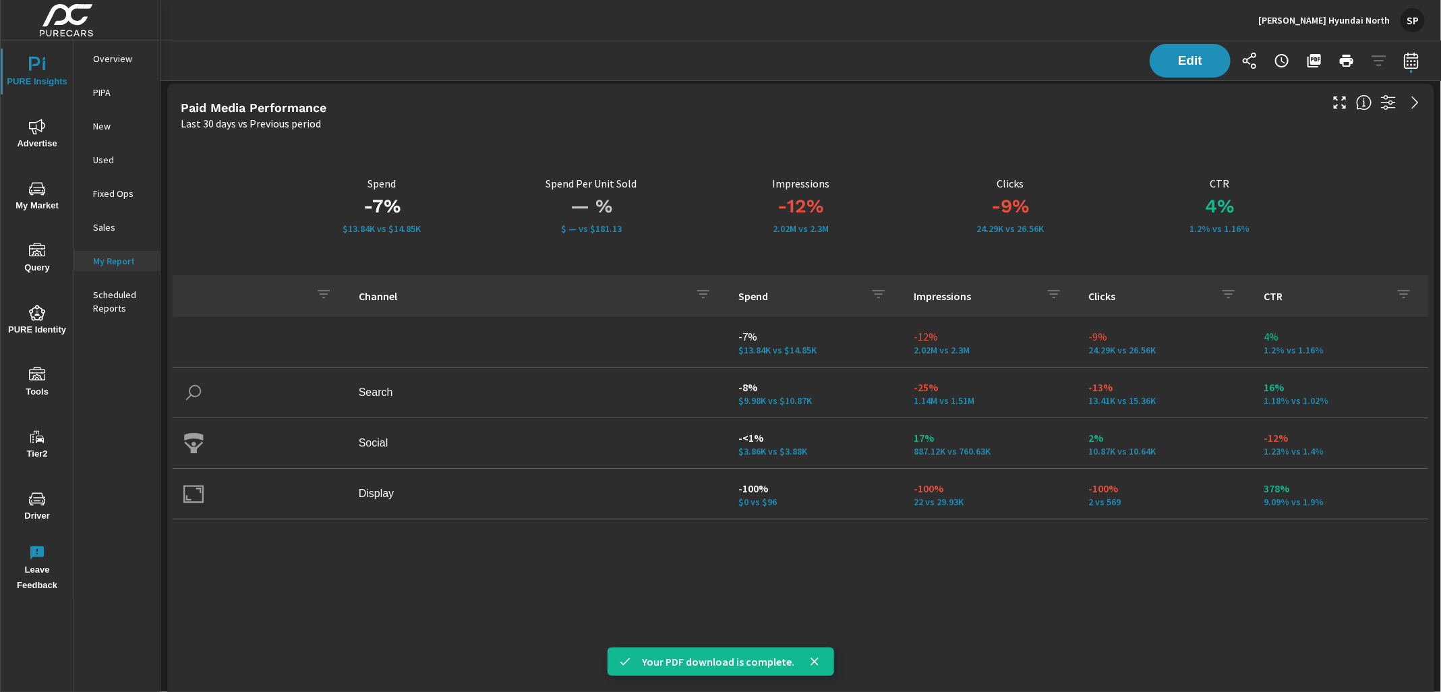
scroll to position [0, 0]
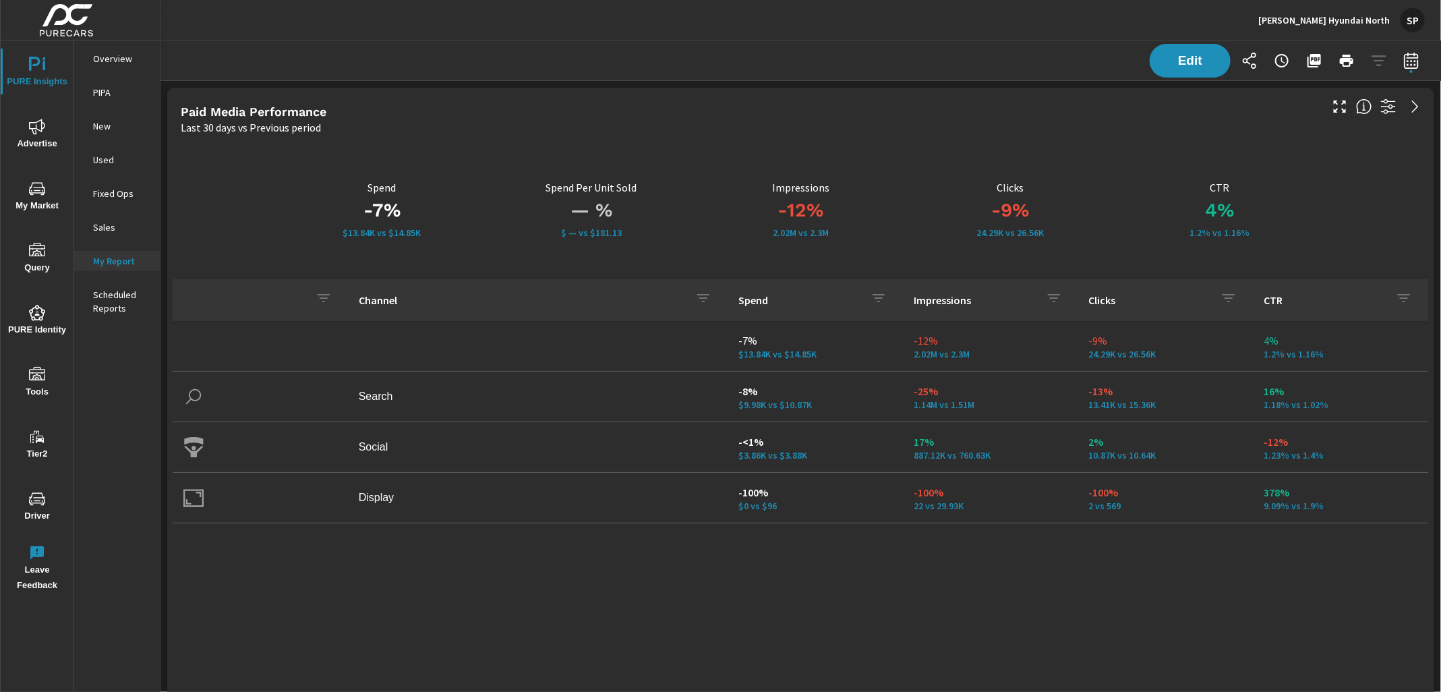
click at [1412, 59] on icon "button" at bounding box center [1411, 61] width 16 height 16
select select "Last 30 days"
select select "Previous period"
click at [1415, 60] on icon "button" at bounding box center [1410, 62] width 9 height 5
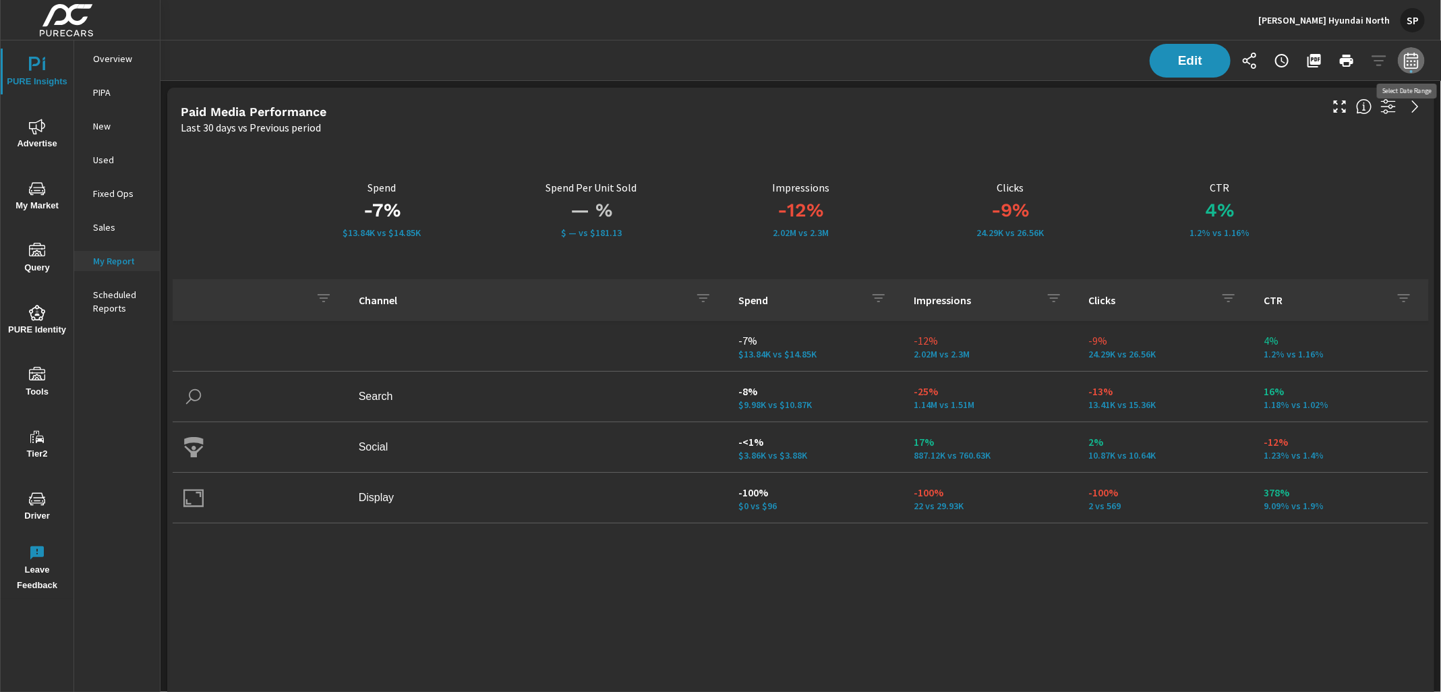
select select "Last 30 days"
select select "Previous period"
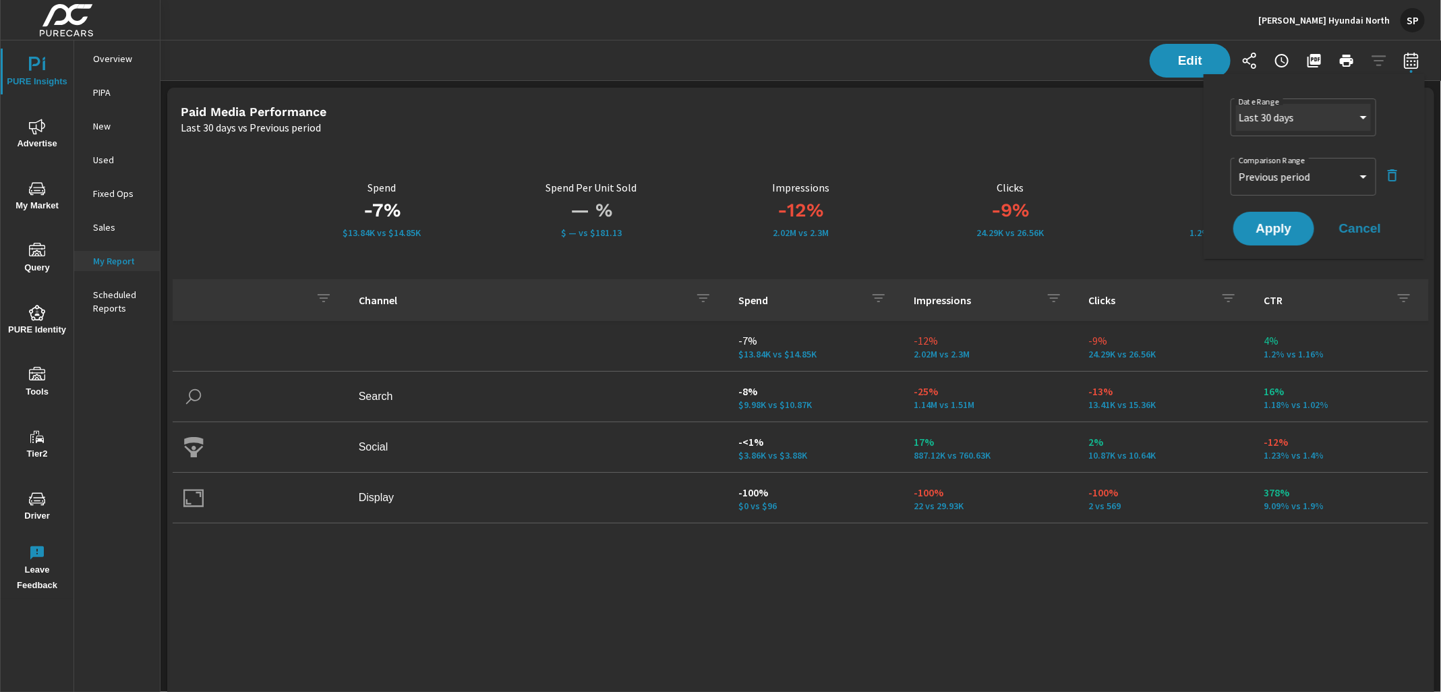
click at [1321, 115] on select "Custom [DATE] Last week Last 7 days Last 14 days Last 30 days Last 45 days Last…" at bounding box center [1303, 117] width 135 height 27
click at [1236, 104] on select "Custom [DATE] Last week Last 7 days Last 14 days Last 30 days Last 45 days Last…" at bounding box center [1303, 117] width 135 height 27
select select "Month to date"
click at [1290, 178] on select "Custom Previous period Previous month Previous year" at bounding box center [1303, 176] width 135 height 27
click at [1236, 163] on select "Custom Previous period Previous month Previous year" at bounding box center [1303, 176] width 135 height 27
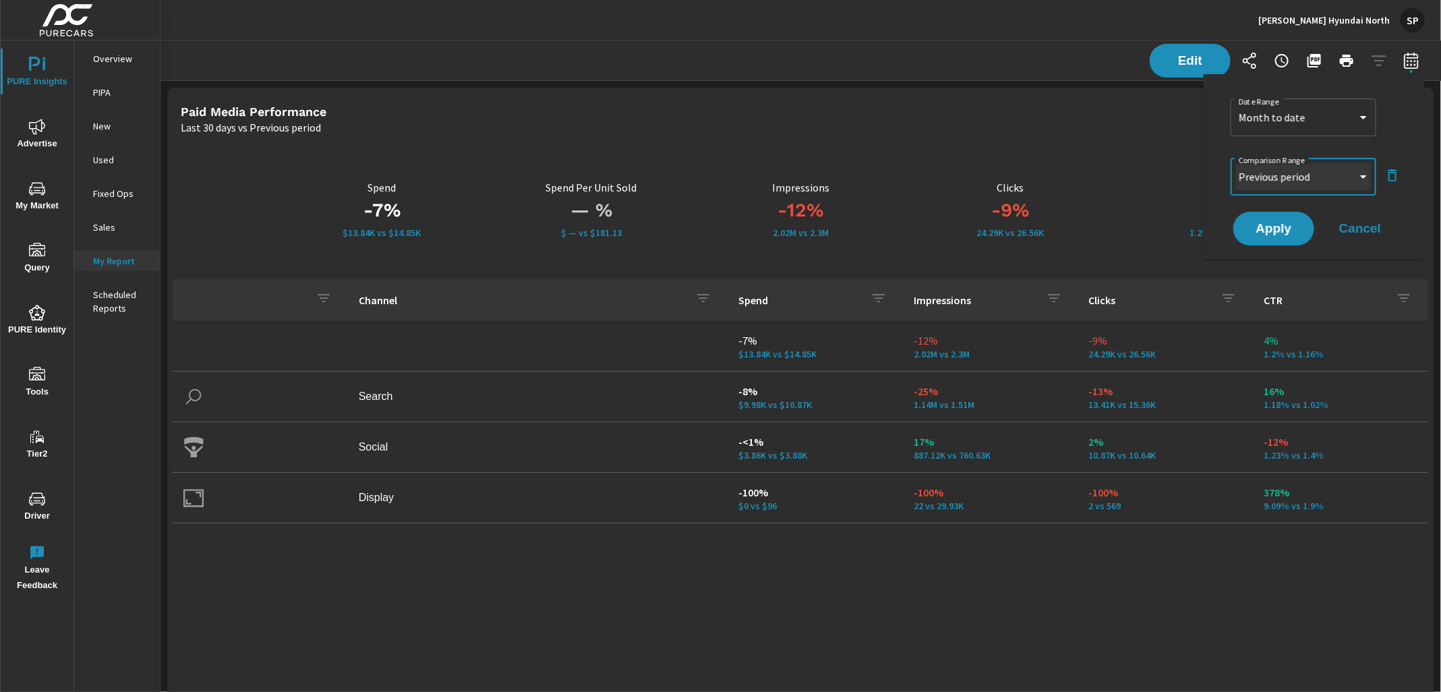
select select "Previous month"
click at [1284, 218] on button "Apply" at bounding box center [1274, 228] width 84 height 35
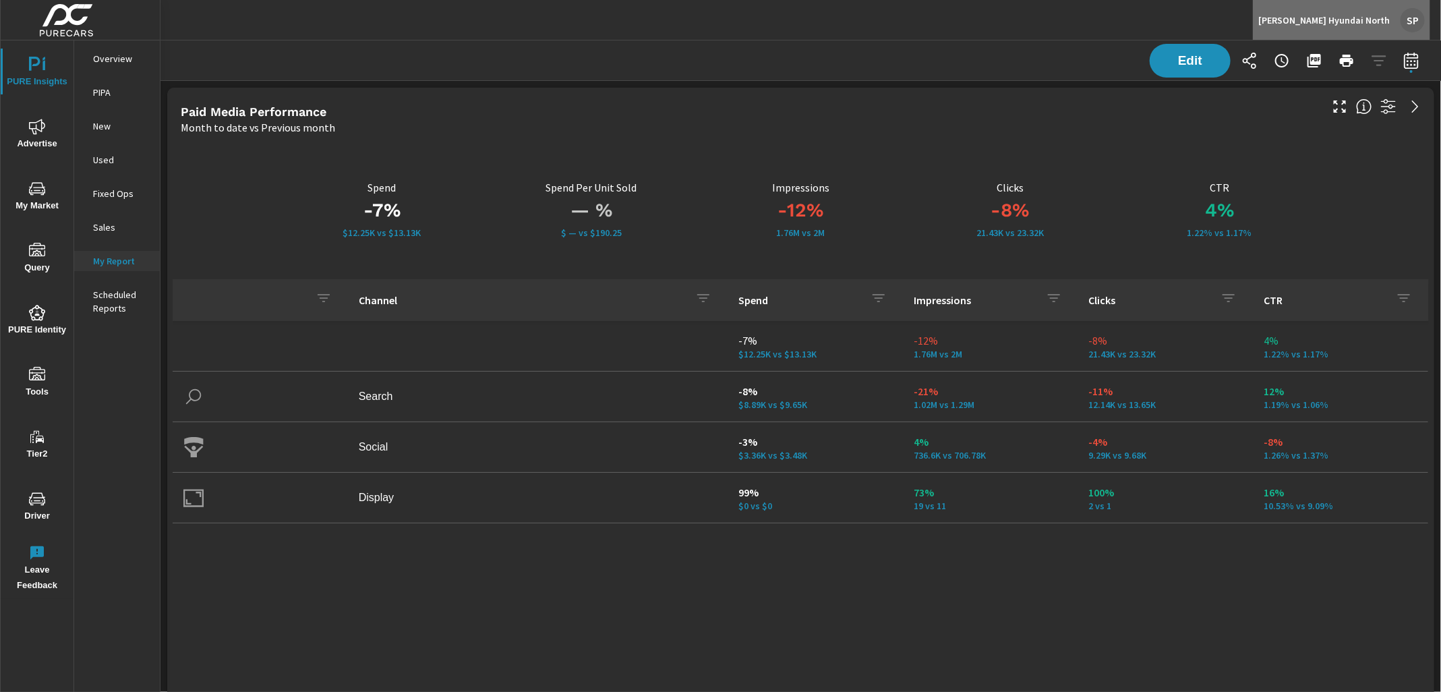
click at [1411, 16] on div "SP" at bounding box center [1412, 20] width 24 height 24
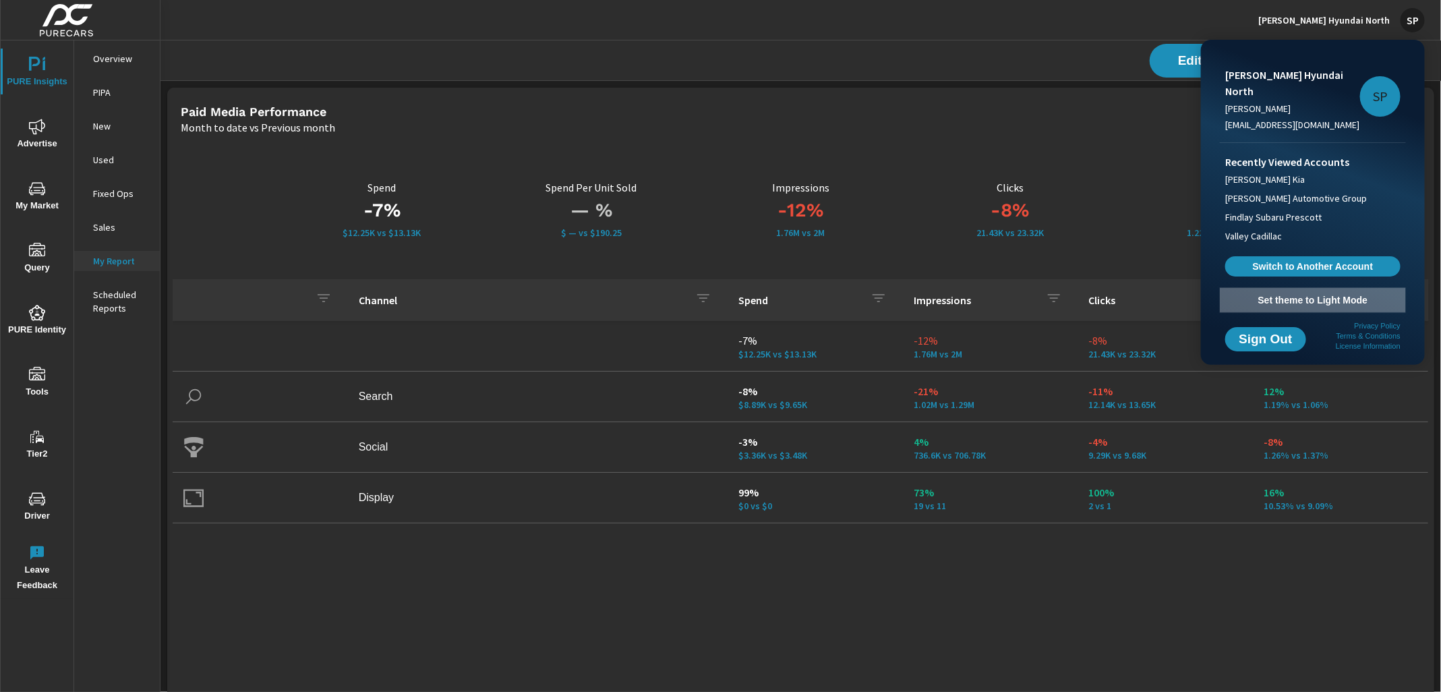
click at [1312, 294] on span "Set theme to Light Mode" at bounding box center [1312, 300] width 175 height 12
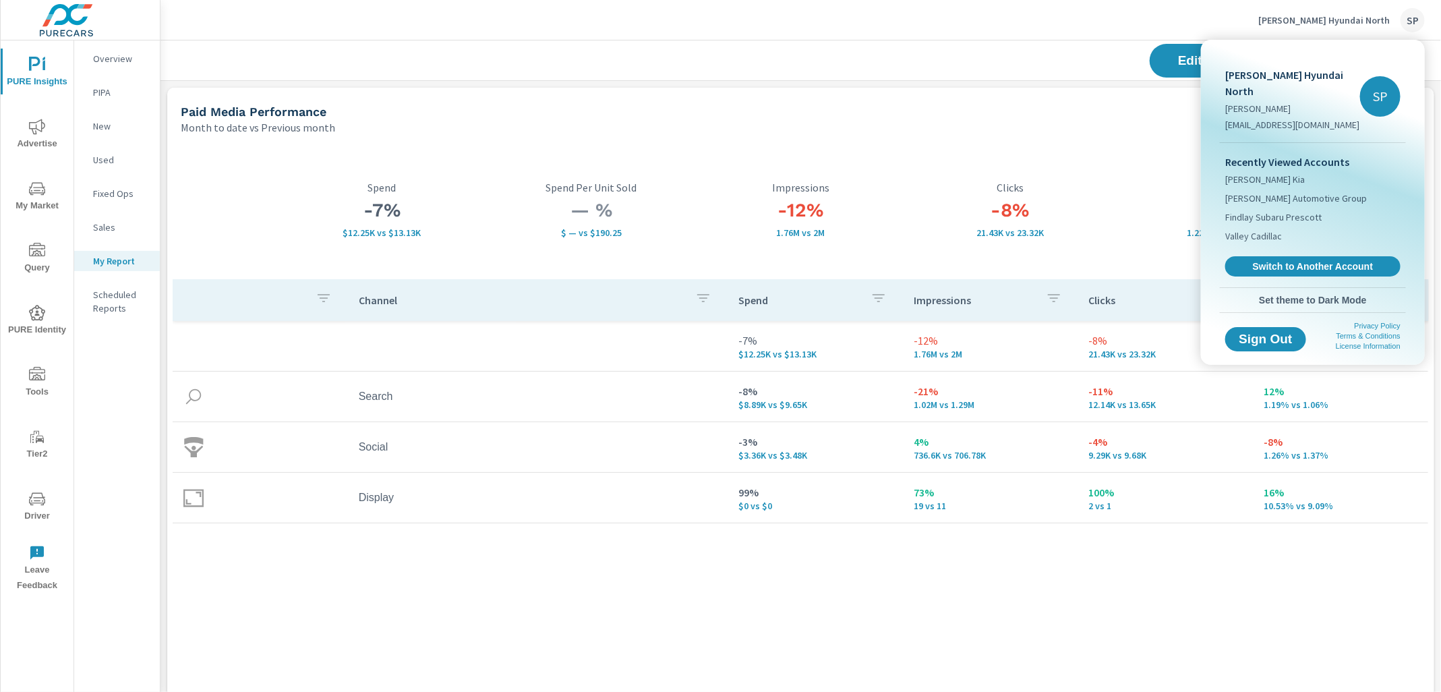
click at [961, 39] on div at bounding box center [720, 346] width 1441 height 692
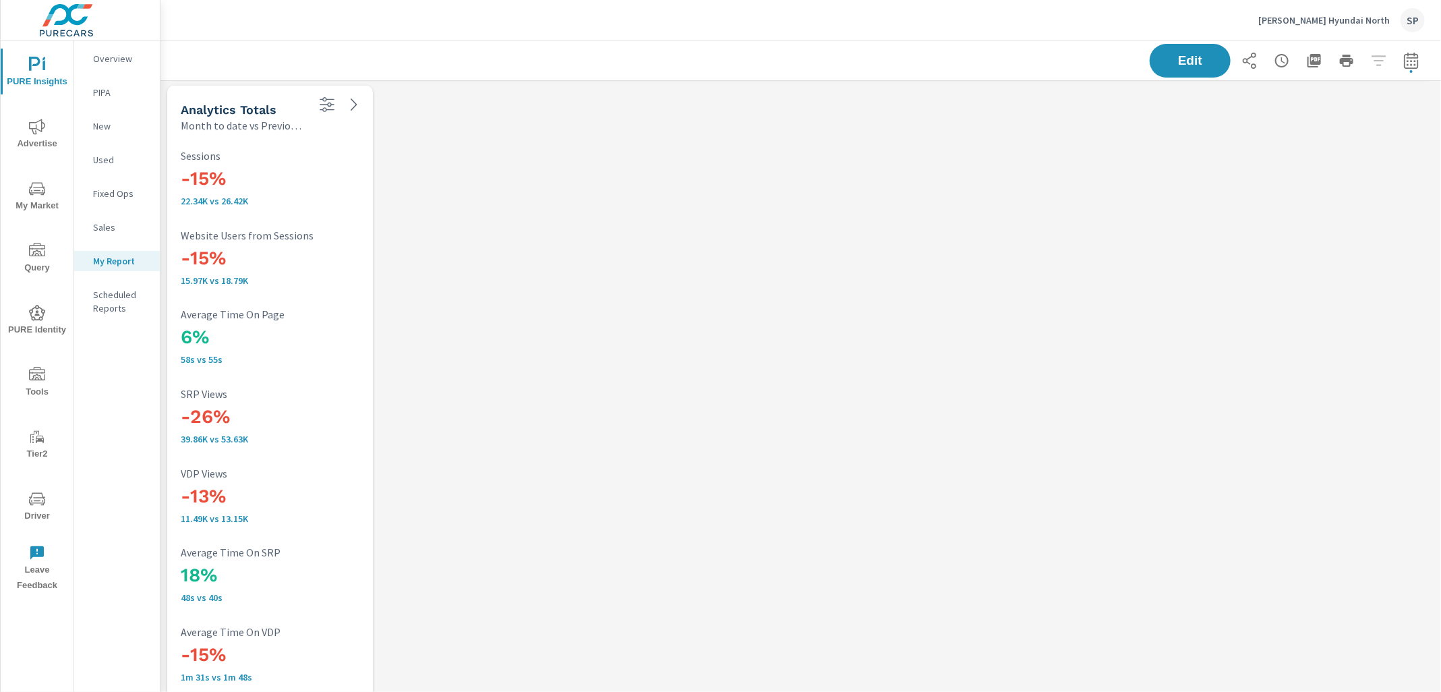
scroll to position [2792, 0]
click at [1351, 22] on p "[PERSON_NAME] Hyundai North" at bounding box center [1323, 20] width 131 height 12
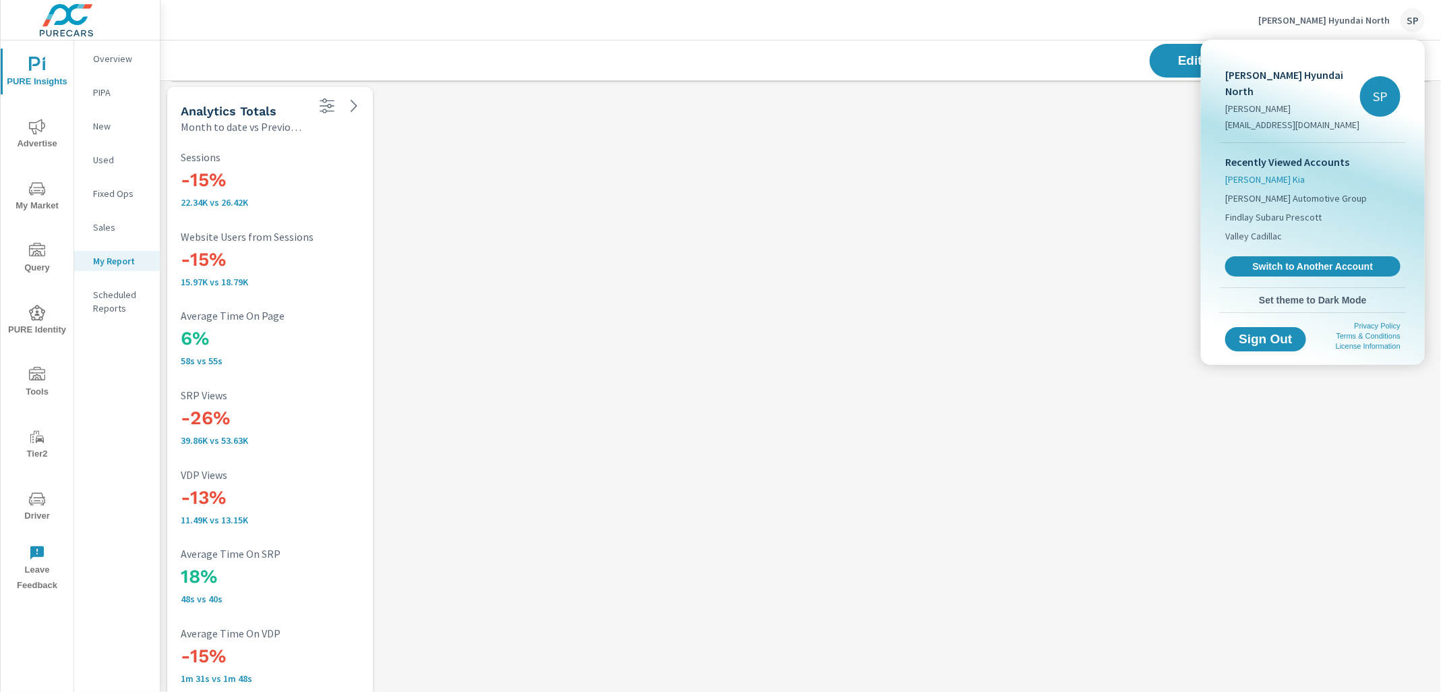
click at [1254, 173] on span "[PERSON_NAME] Kia" at bounding box center [1265, 179] width 80 height 13
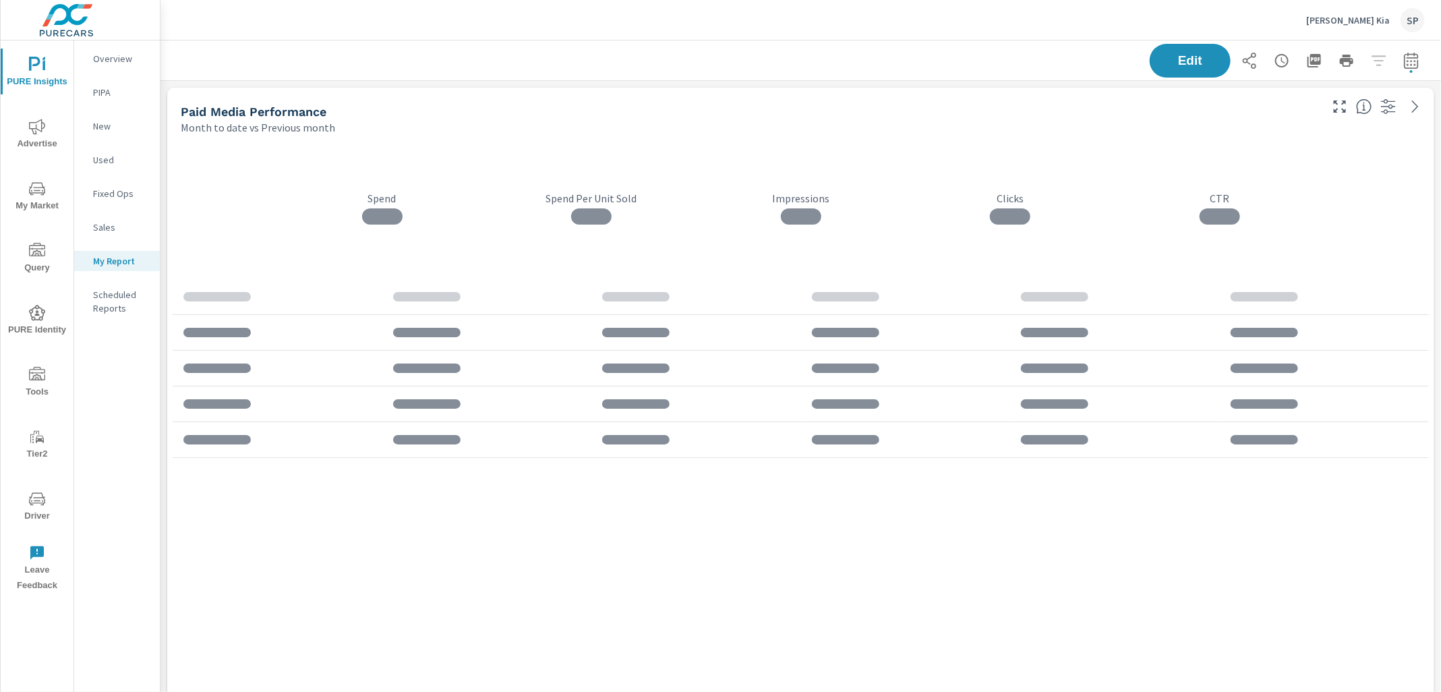
scroll to position [4349, 1281]
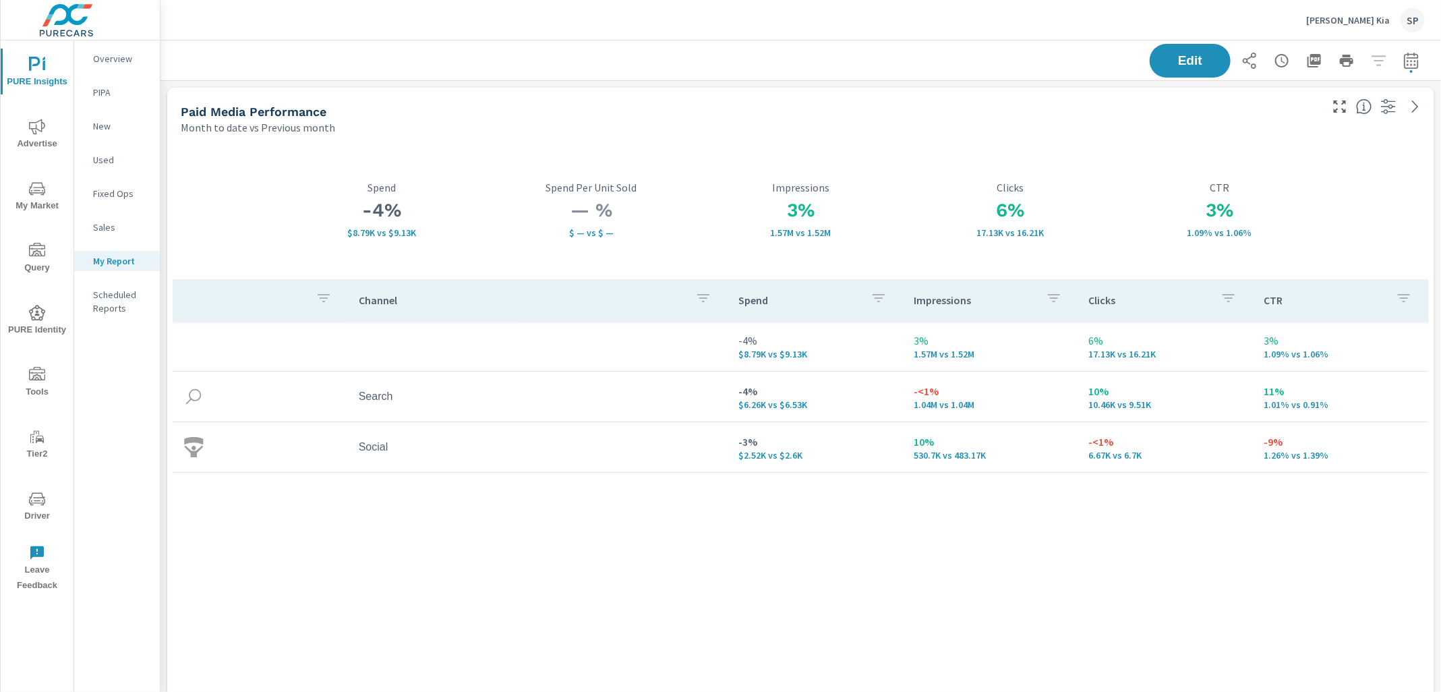
click at [27, 144] on span "Advertise" at bounding box center [37, 135] width 65 height 33
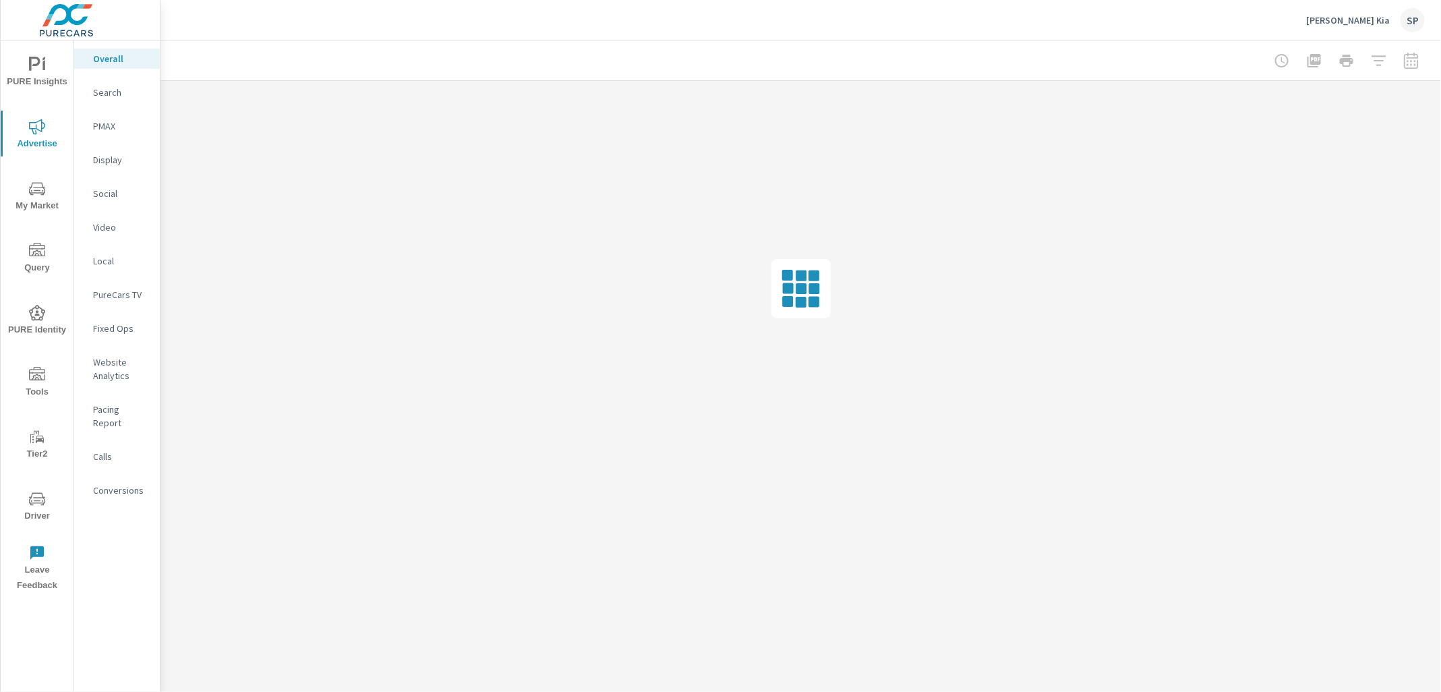
click at [109, 88] on p "Search" at bounding box center [121, 92] width 56 height 13
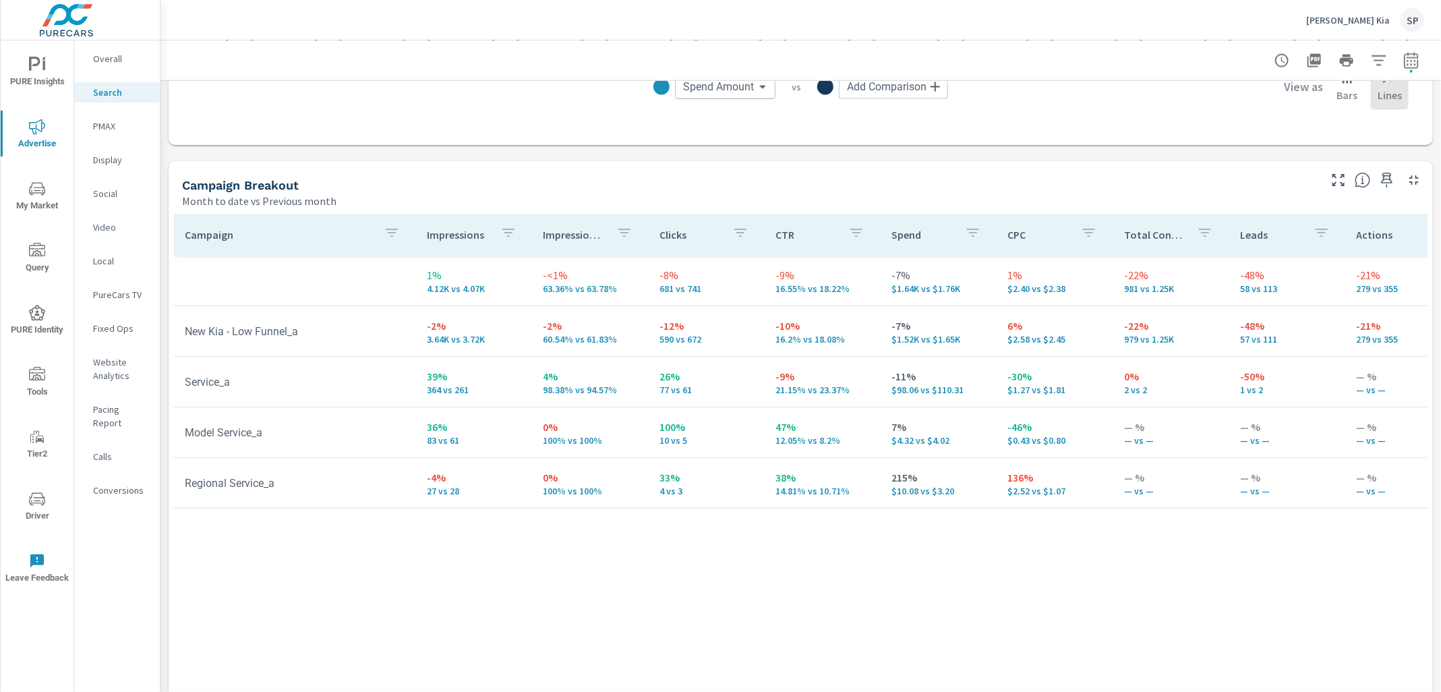
scroll to position [1230, 0]
click at [106, 129] on p "PMAX" at bounding box center [121, 125] width 56 height 13
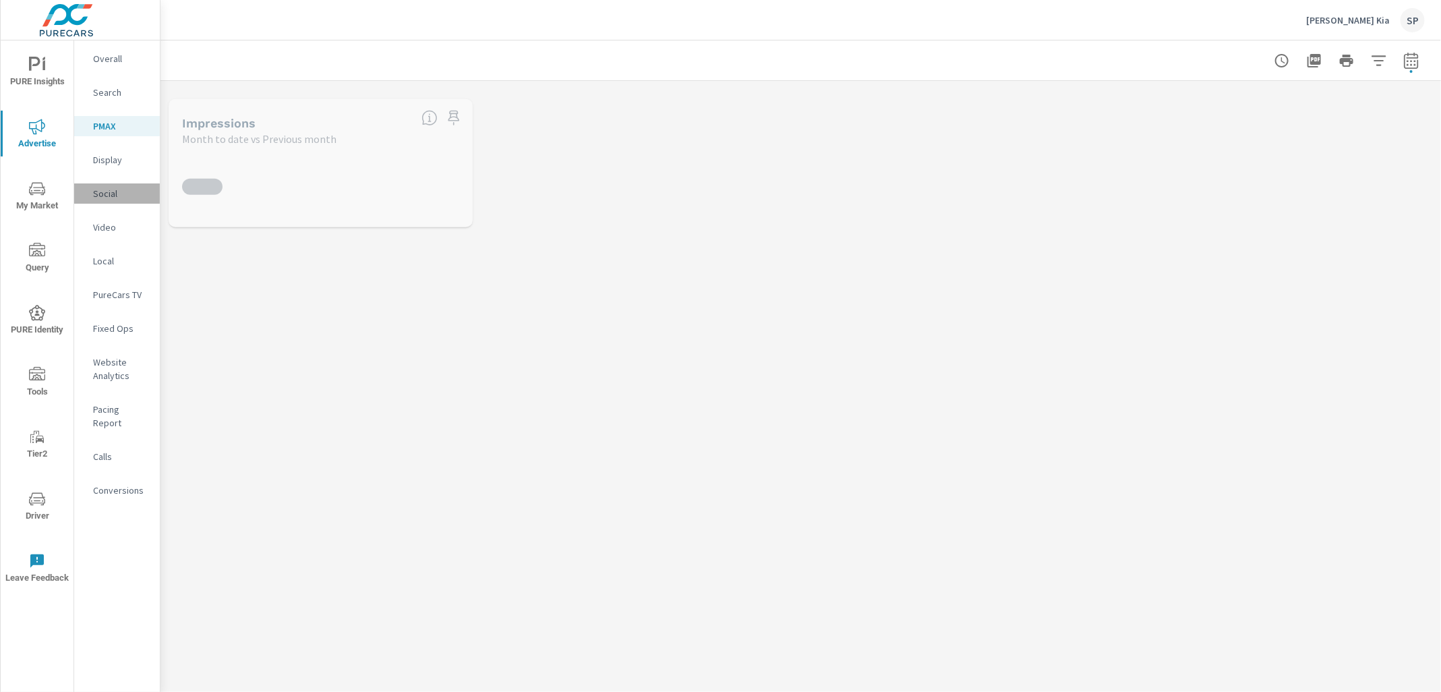
click at [101, 191] on p "Social" at bounding box center [121, 193] width 56 height 13
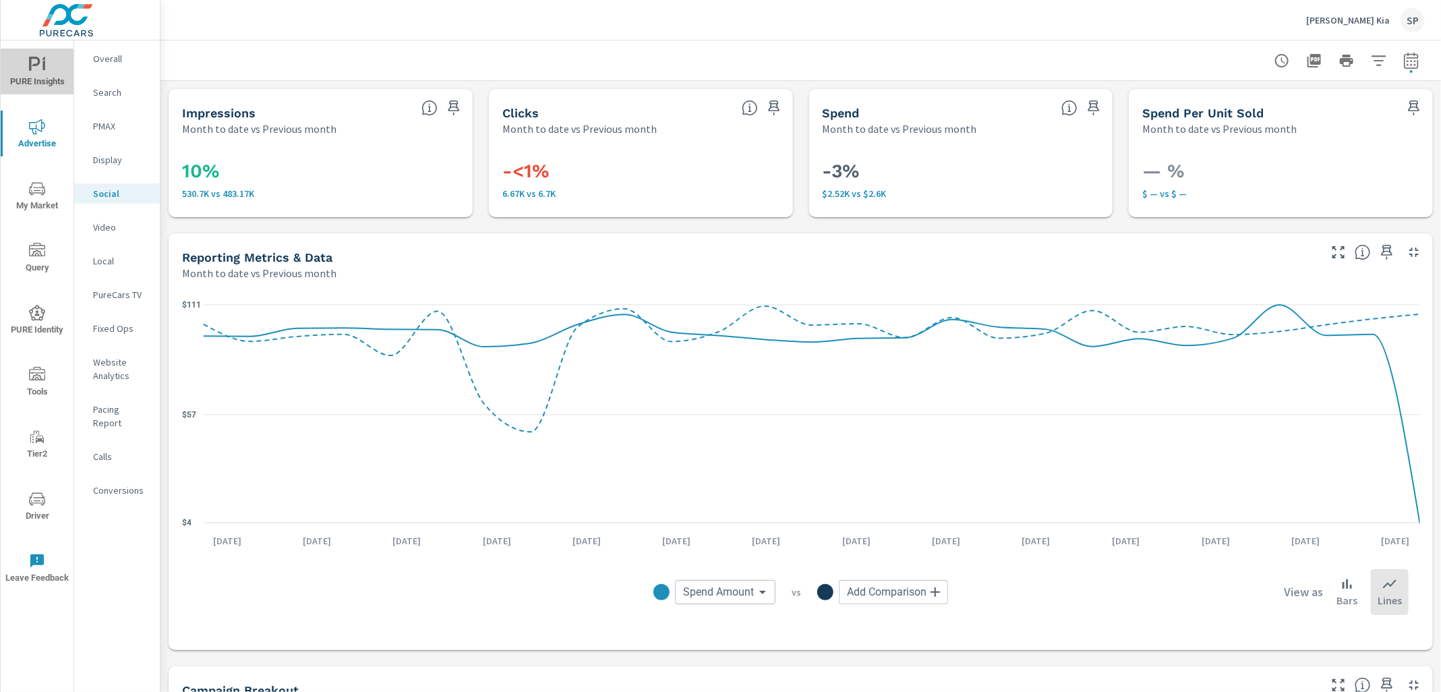
click at [39, 80] on span "PURE Insights" at bounding box center [37, 73] width 65 height 33
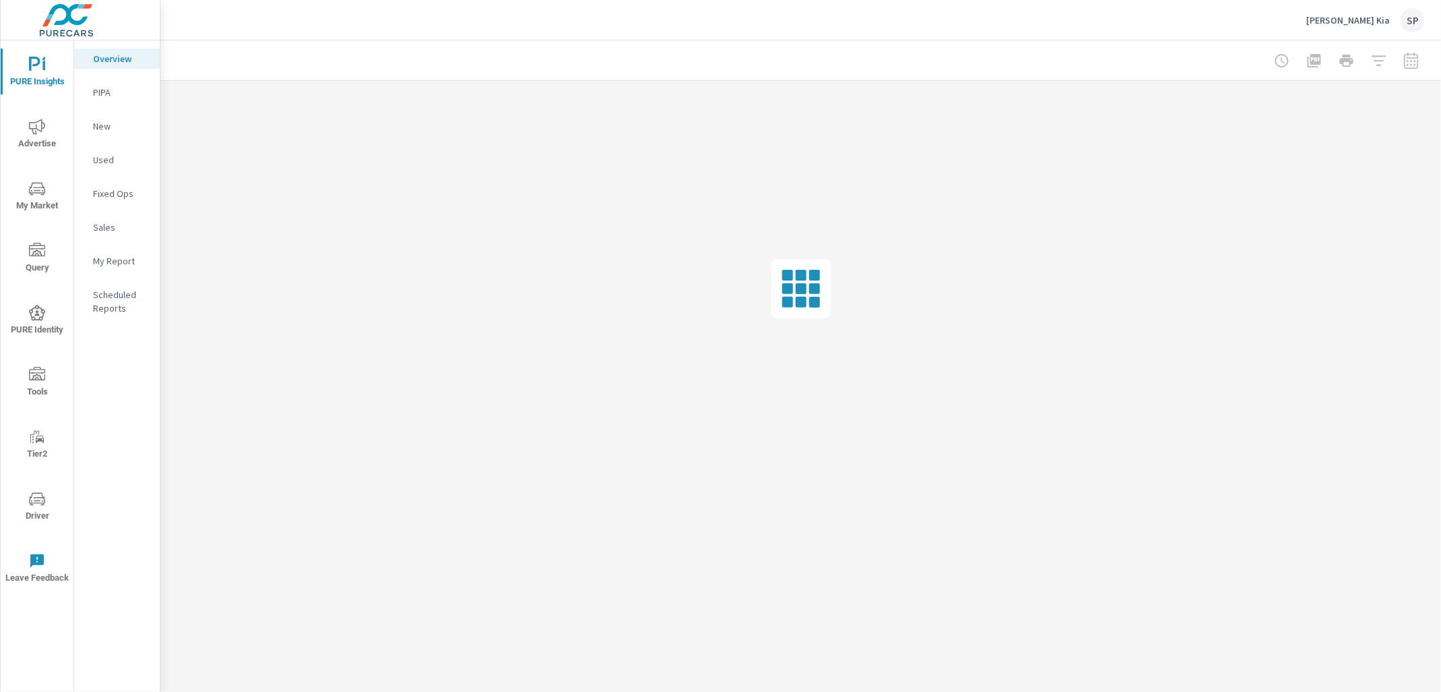
click at [98, 269] on div "My Report" at bounding box center [117, 261] width 86 height 20
